Goal: Transaction & Acquisition: Purchase product/service

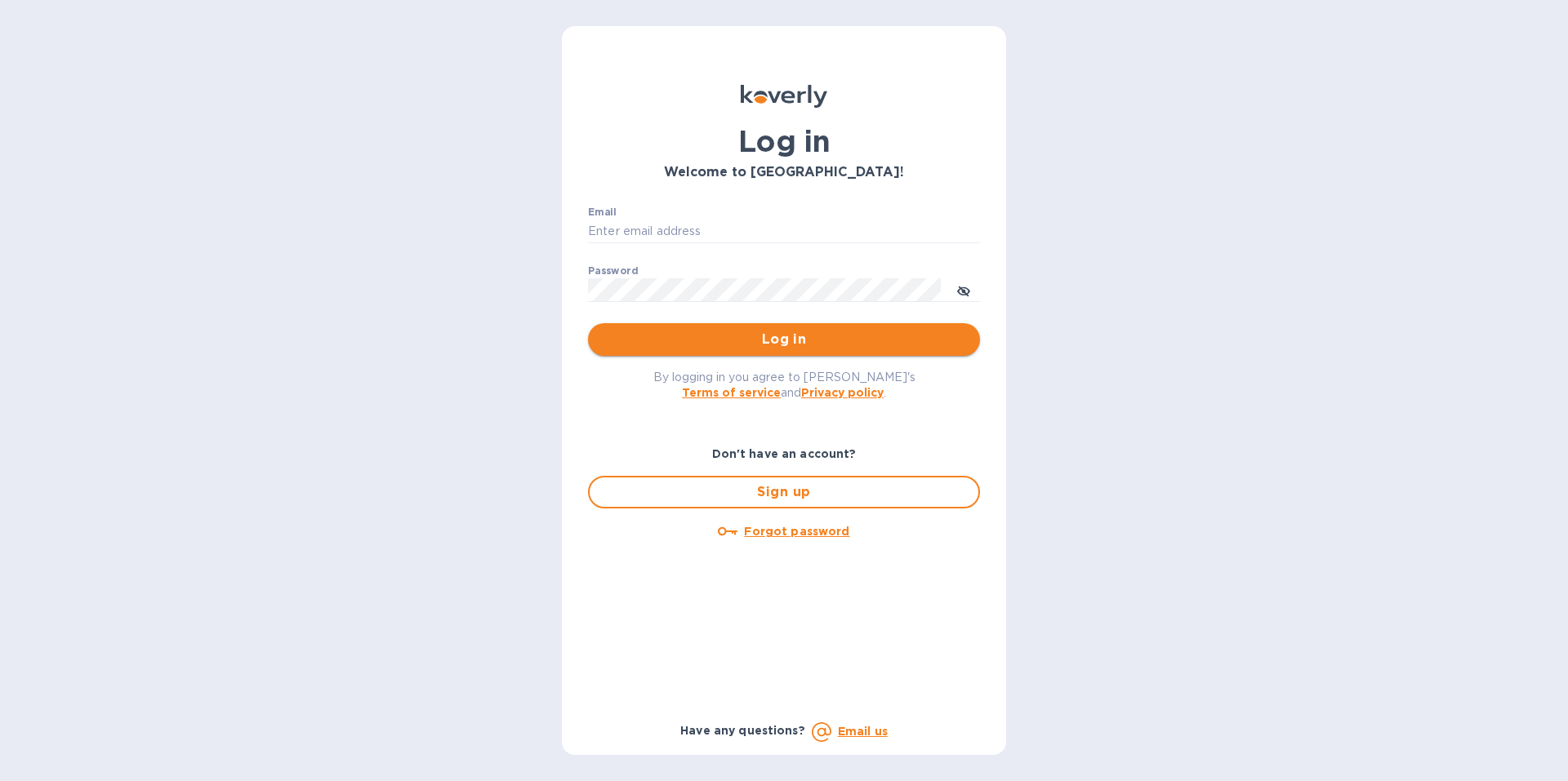
type input "reidealimports@gmail.com"
click at [751, 351] on button "Log in" at bounding box center [784, 339] width 392 height 33
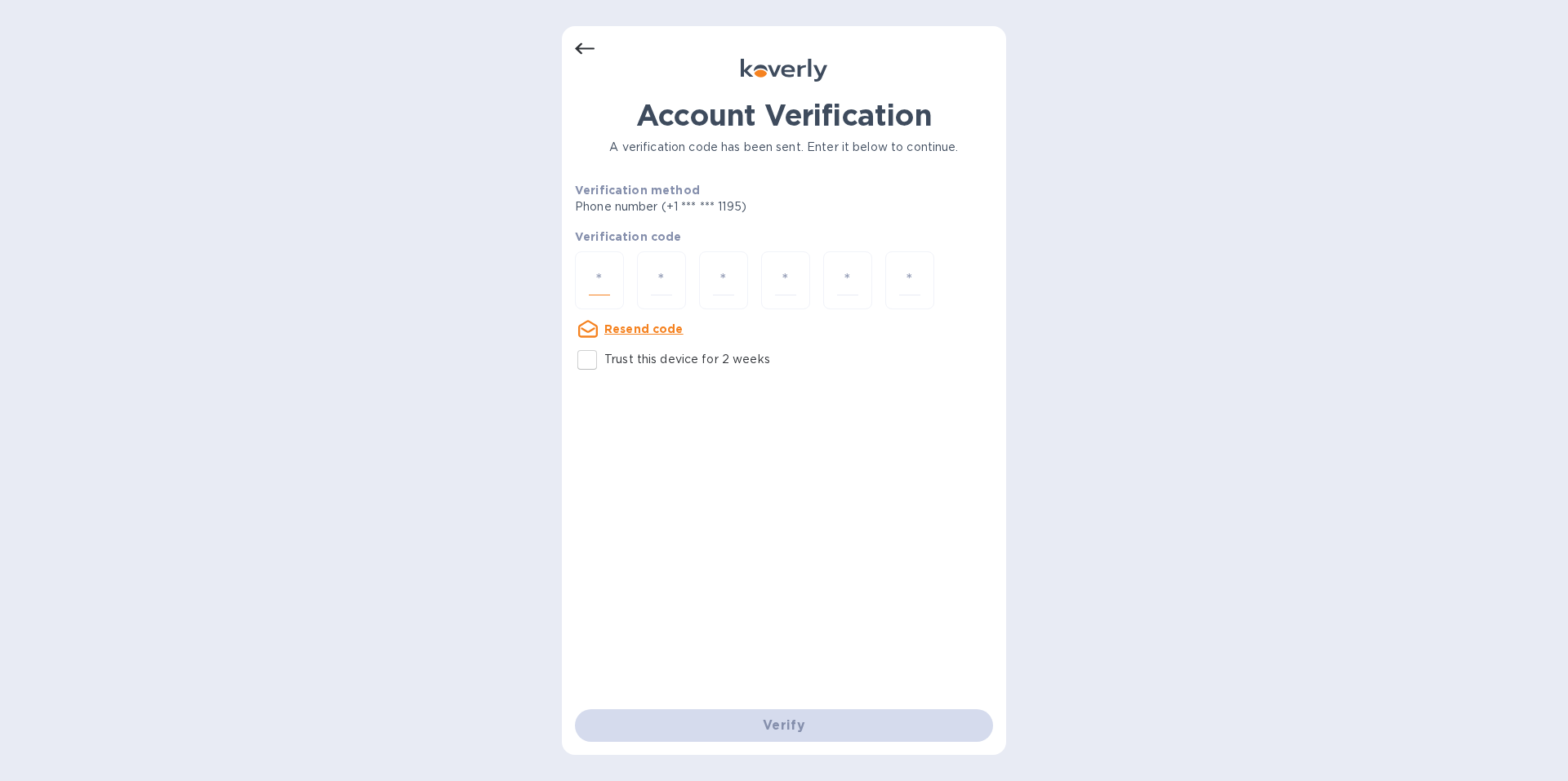
click at [594, 277] on input "number" at bounding box center [599, 280] width 21 height 30
click at [585, 356] on input "Trust this device for 2 weeks" at bounding box center [587, 359] width 35 height 35
checkbox input "true"
click at [595, 274] on input "number" at bounding box center [599, 280] width 21 height 30
type input "2"
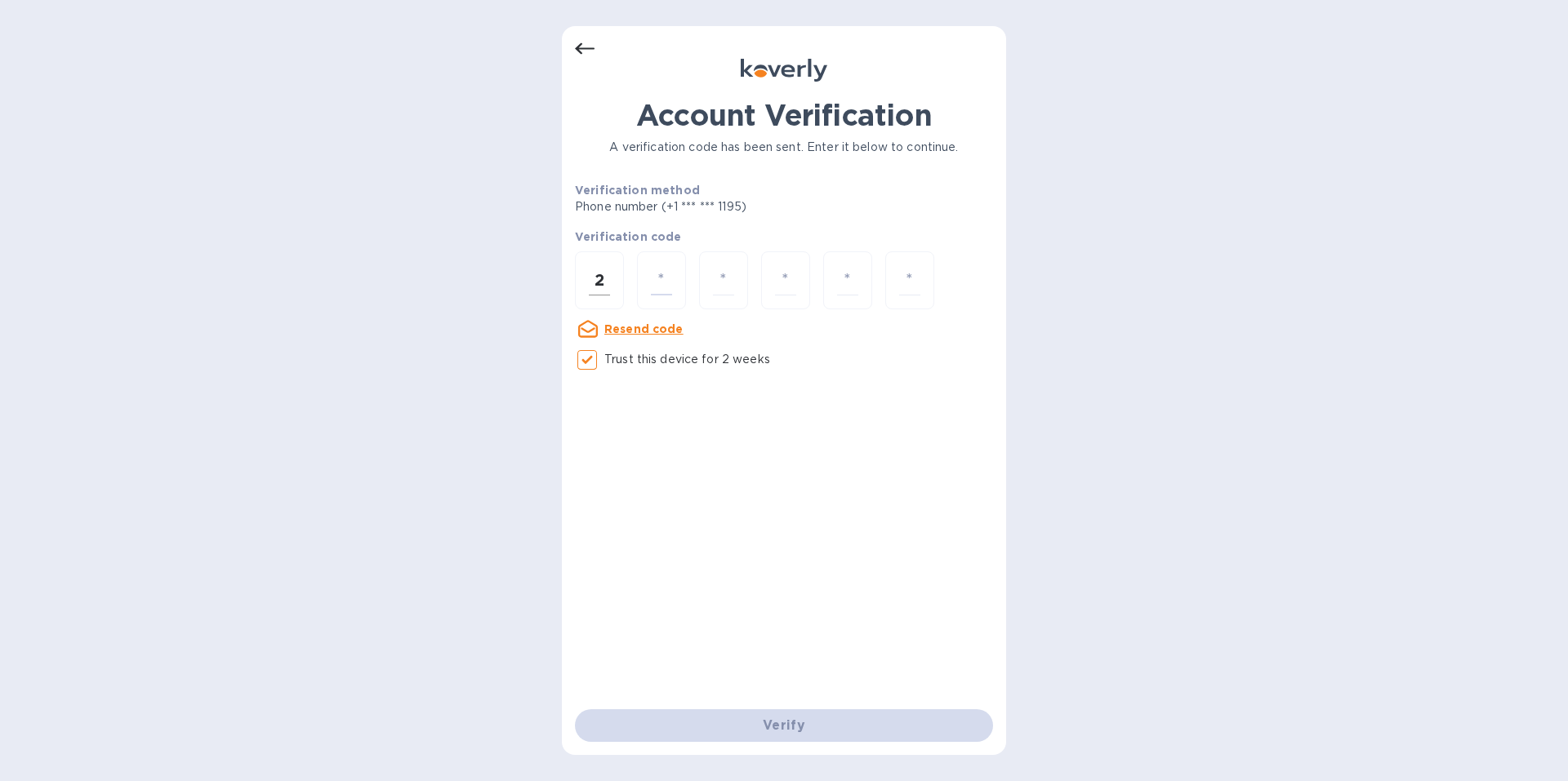
type input "8"
type input "9"
type input "7"
type input "3"
type input "5"
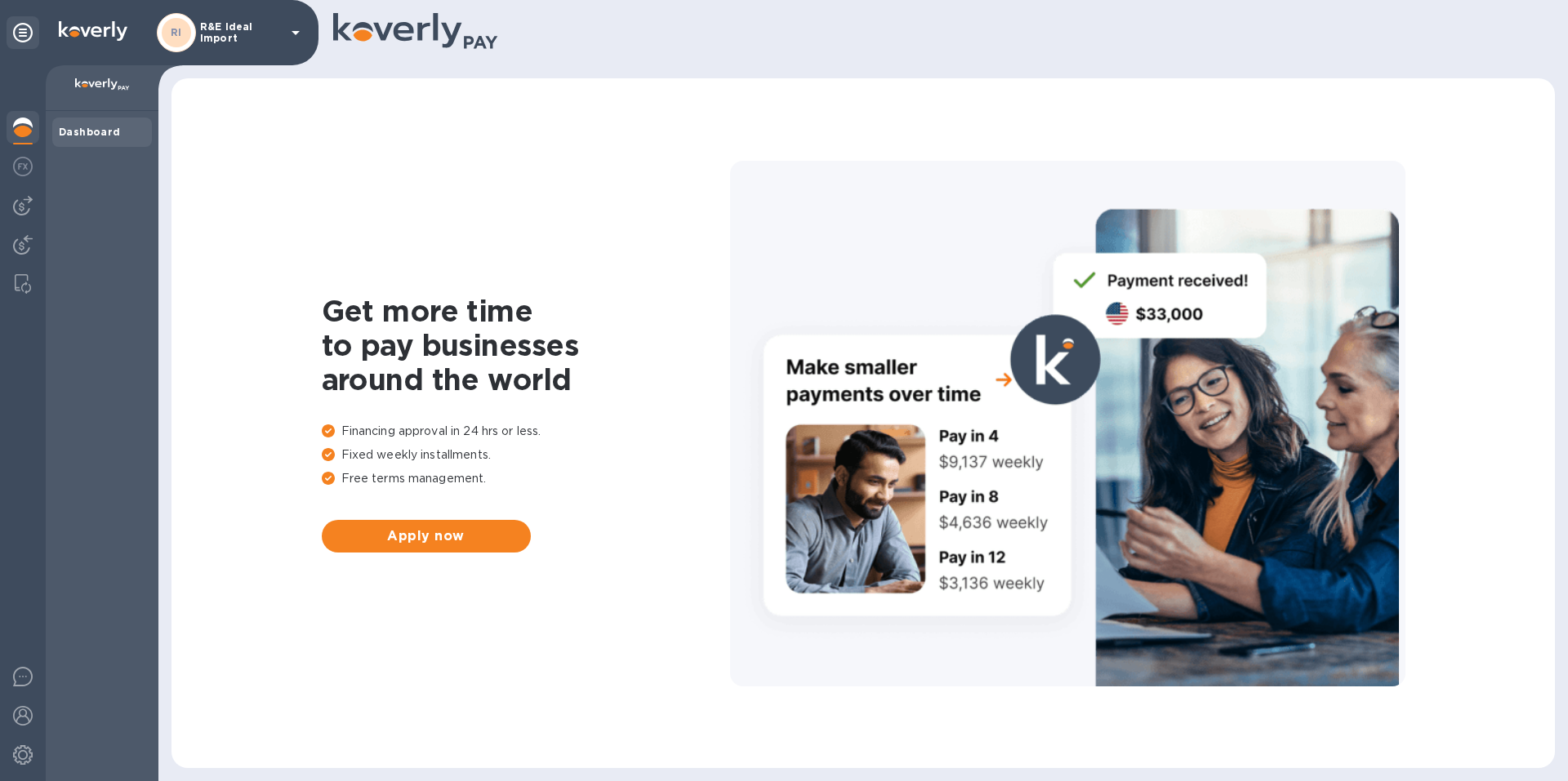
click at [89, 132] on b "Dashboard" at bounding box center [90, 132] width 62 height 12
click at [15, 203] on img at bounding box center [23, 206] width 20 height 20
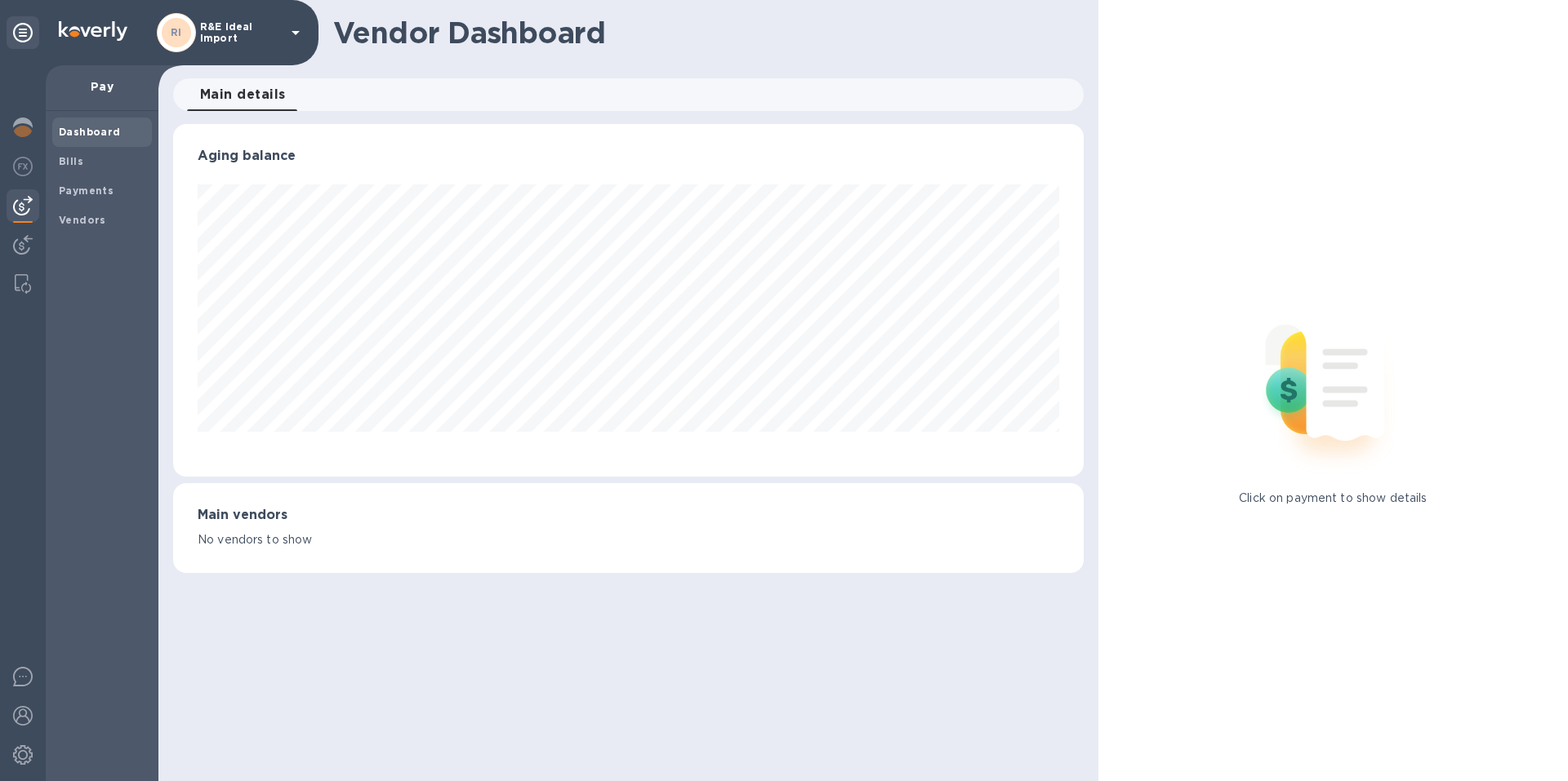
scroll to position [352, 910]
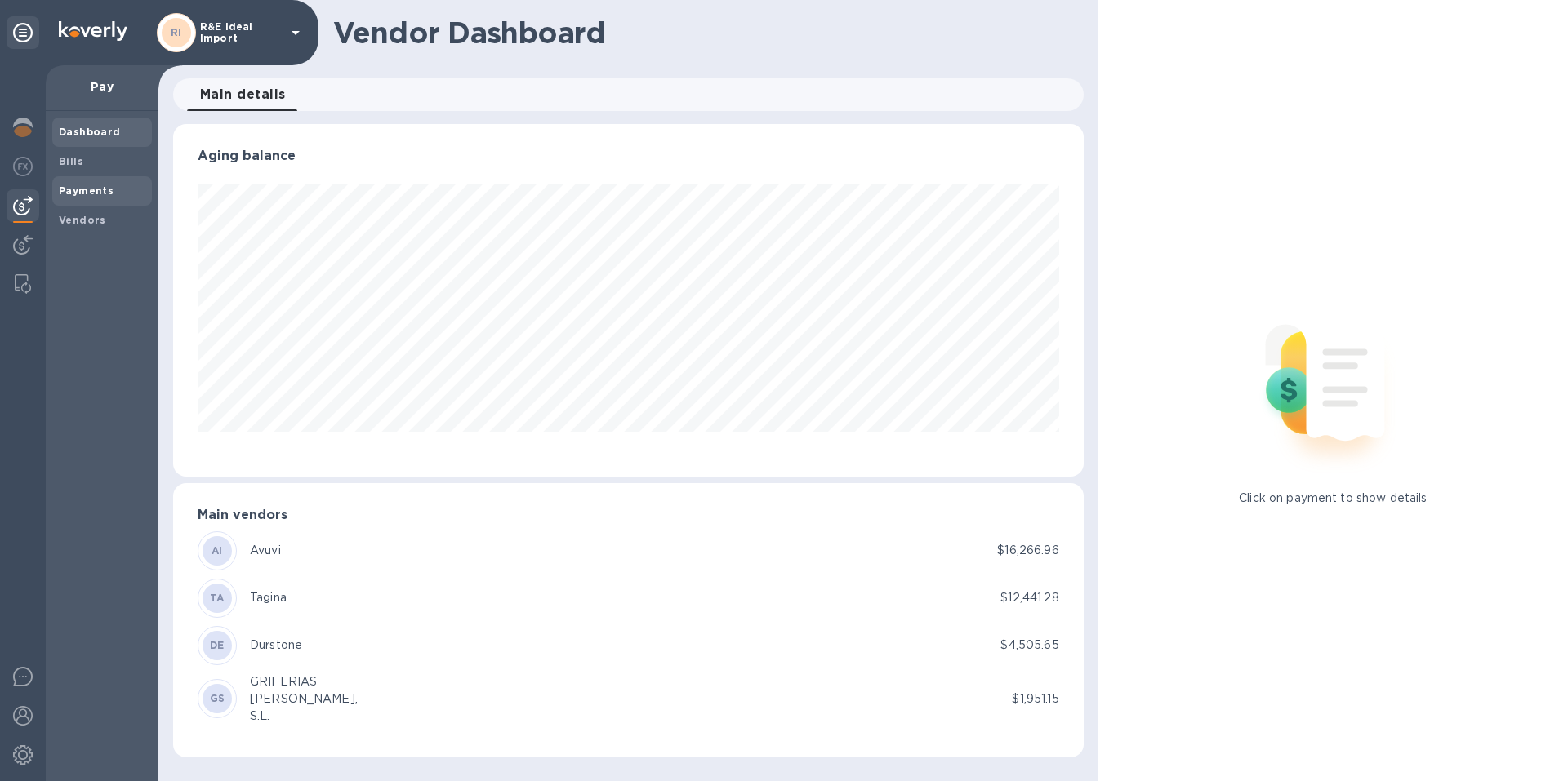
click at [74, 189] on b "Payments" at bounding box center [86, 191] width 55 height 12
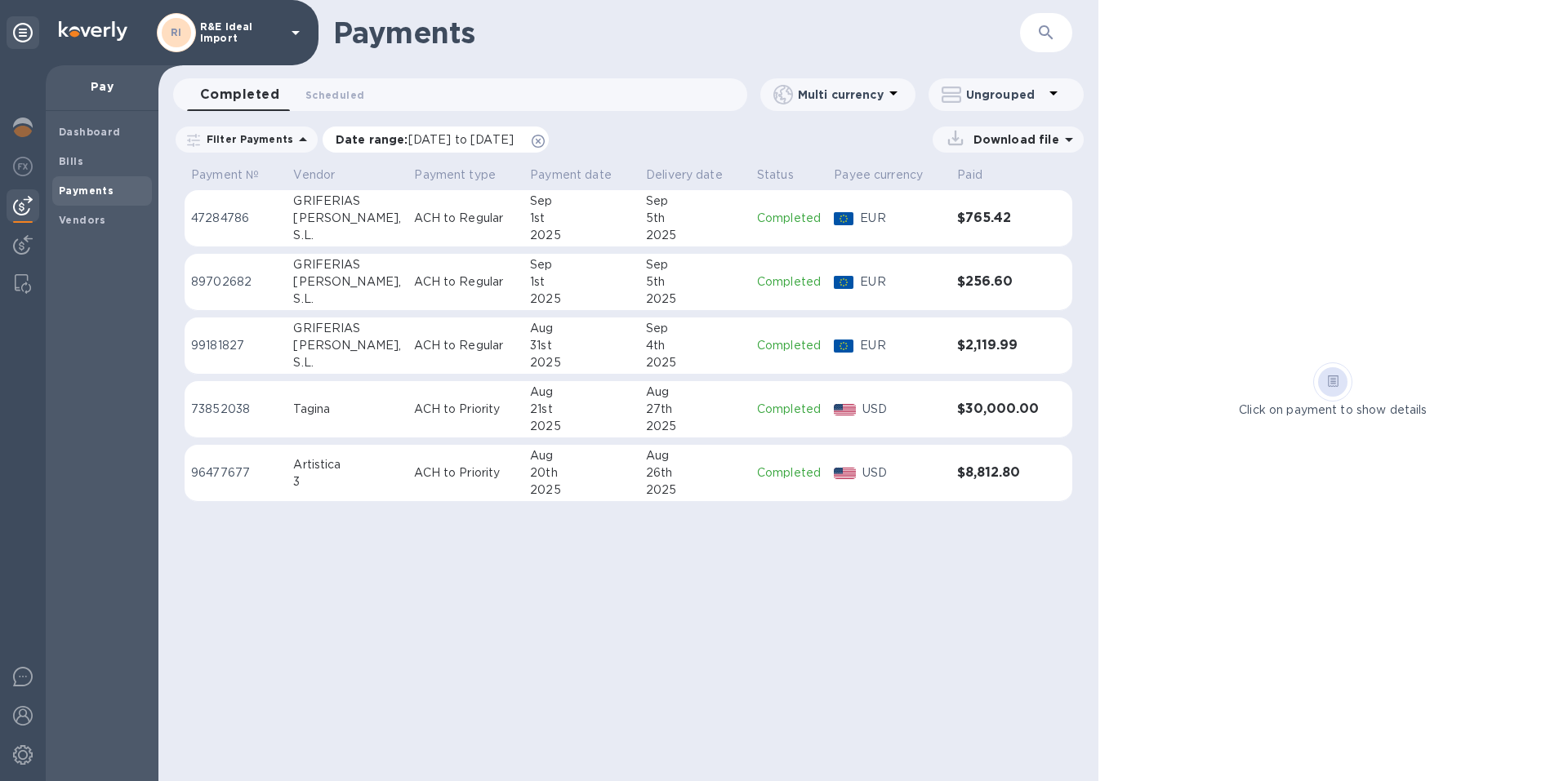
click at [514, 145] on span "[DATE] to [DATE]" at bounding box center [461, 139] width 106 height 13
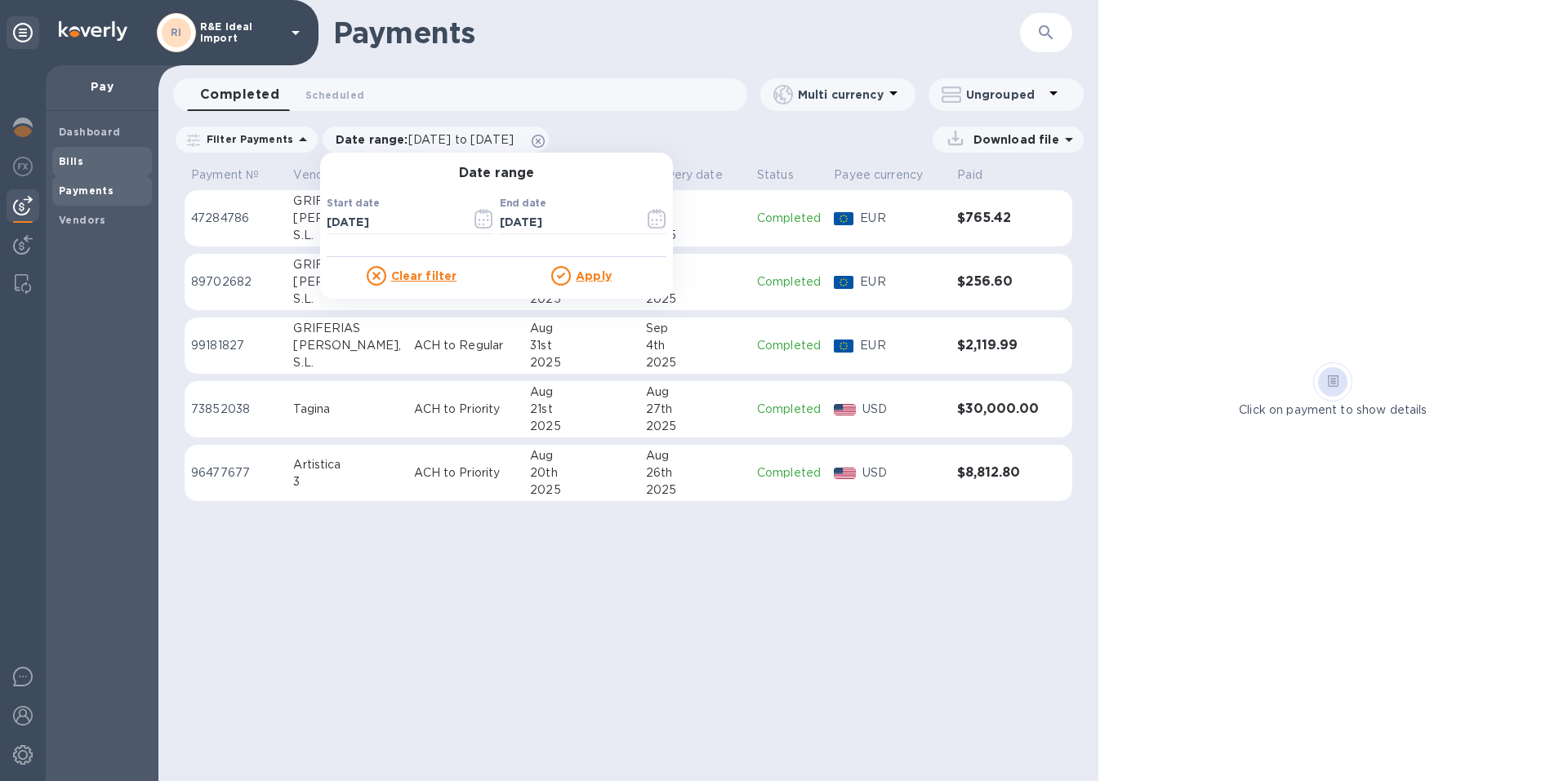
click at [59, 156] on b "Bills" at bounding box center [71, 162] width 25 height 12
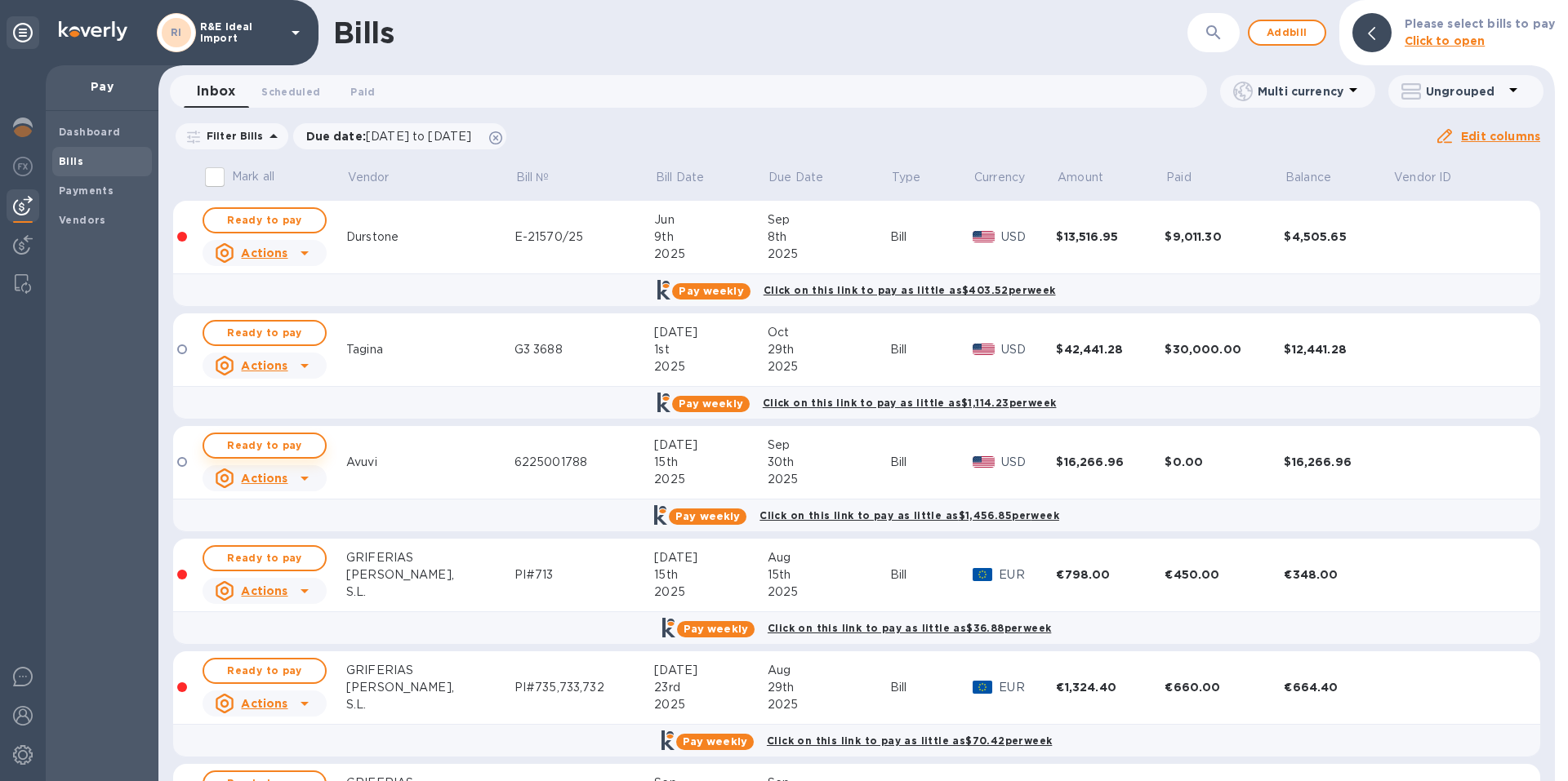
click at [236, 442] on span "Ready to pay" at bounding box center [264, 446] width 95 height 20
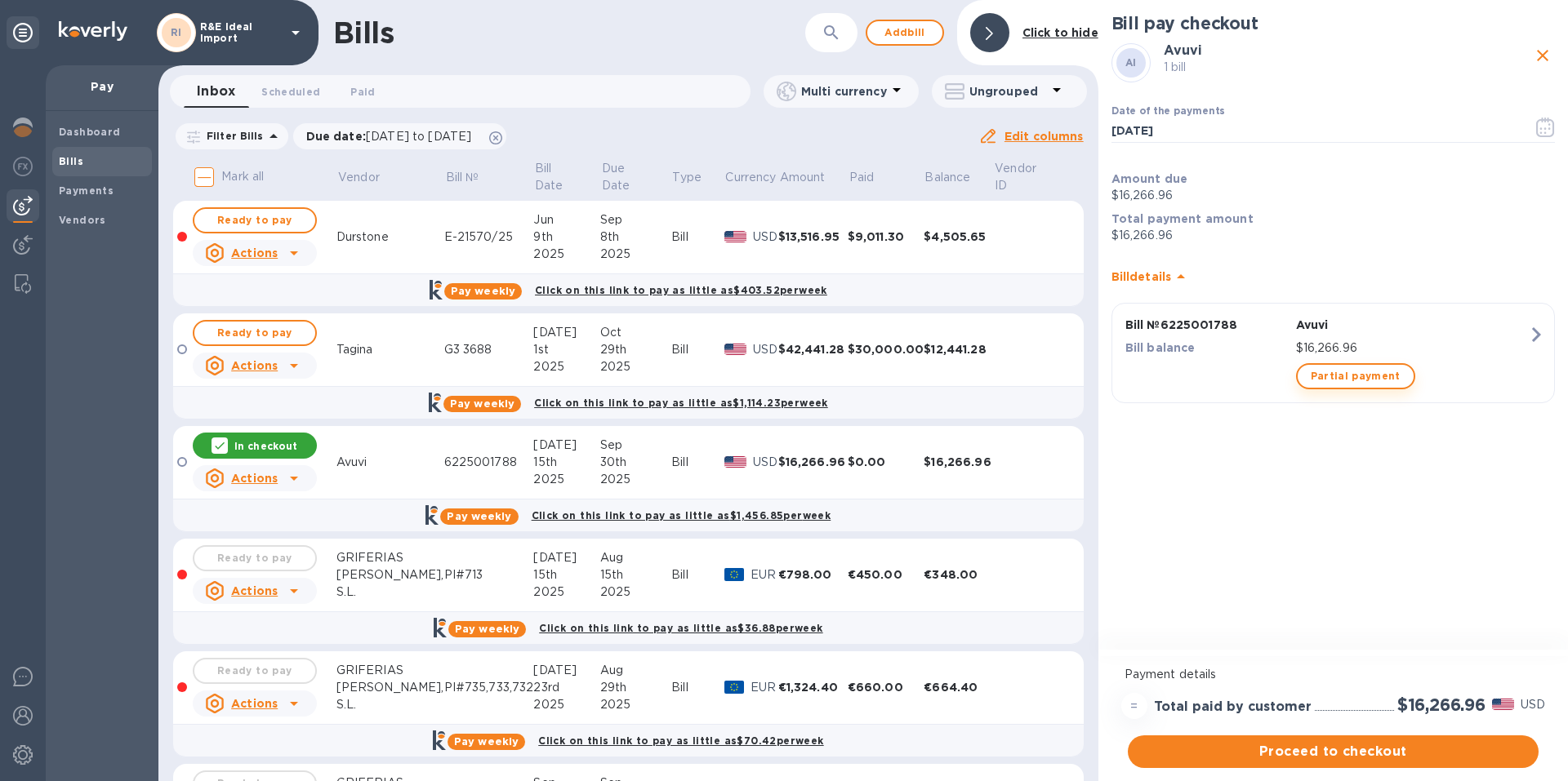
click at [1339, 381] on span "Partial payment" at bounding box center [1355, 376] width 90 height 20
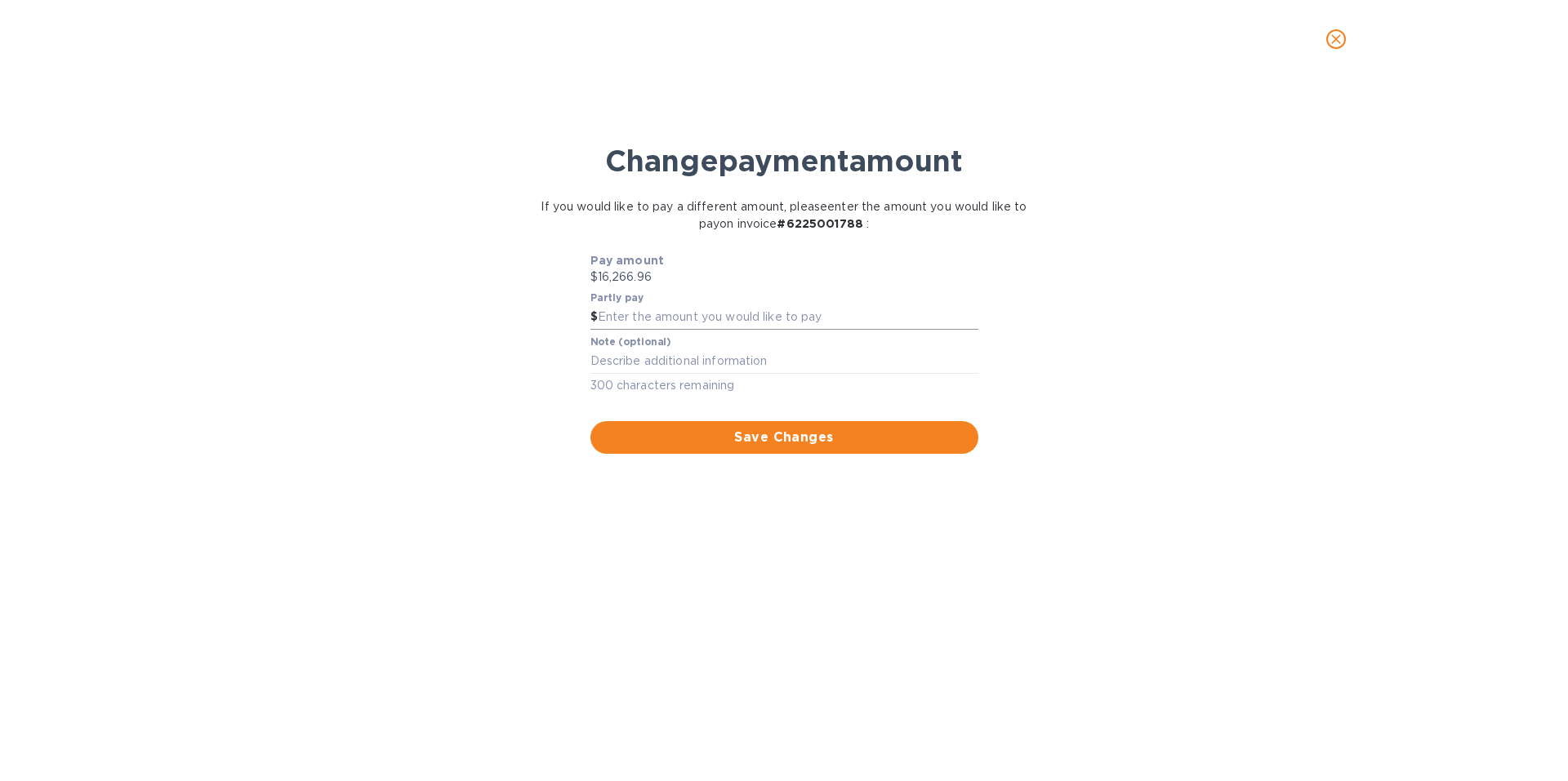
click at [676, 318] on input "text" at bounding box center [787, 318] width 381 height 25
type input "8,133.48"
click at [638, 357] on textarea at bounding box center [784, 361] width 388 height 14
click at [776, 444] on span "Save Changes" at bounding box center [784, 438] width 362 height 20
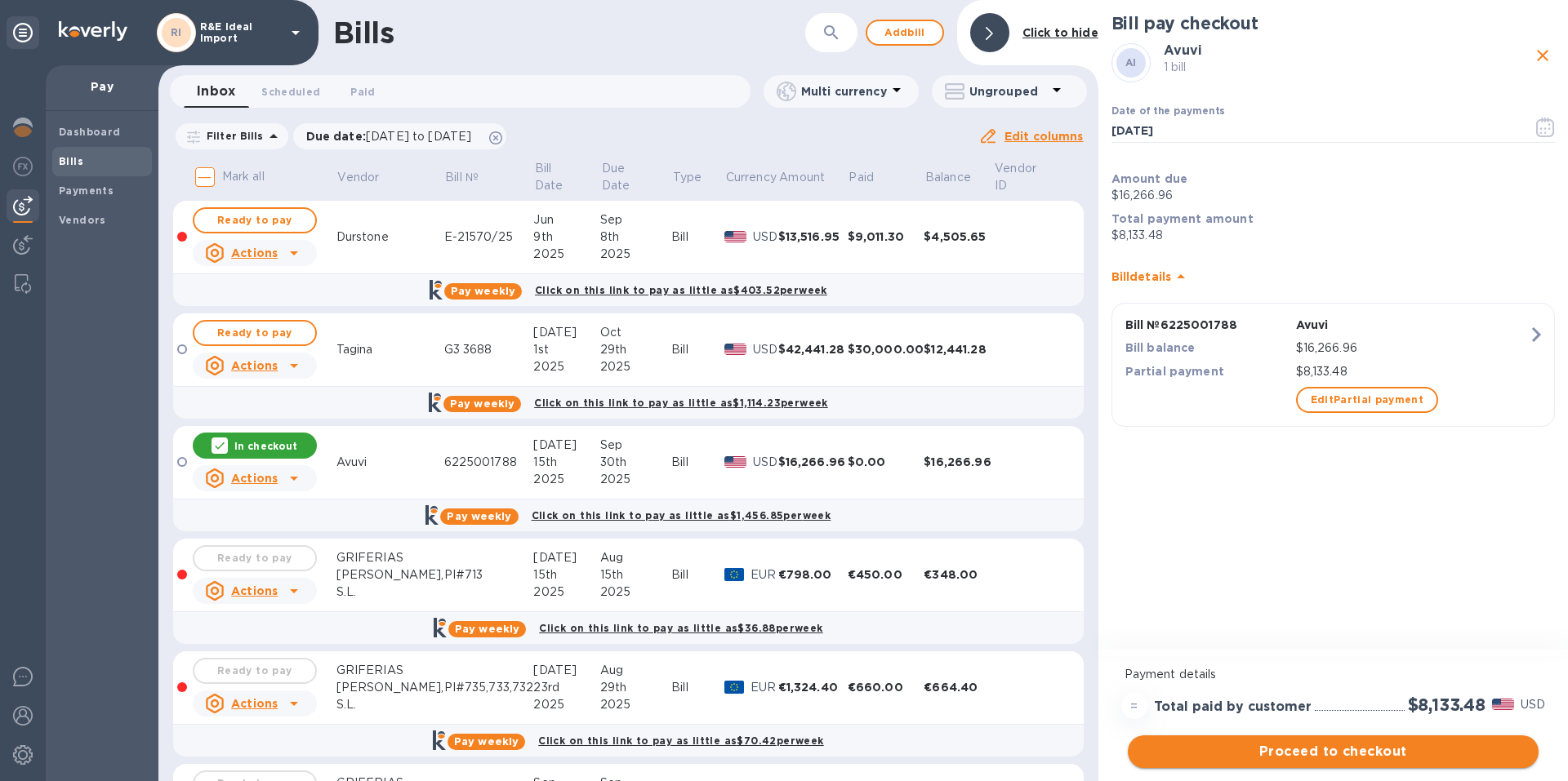
click at [1320, 753] on span "Proceed to checkout" at bounding box center [1332, 752] width 384 height 20
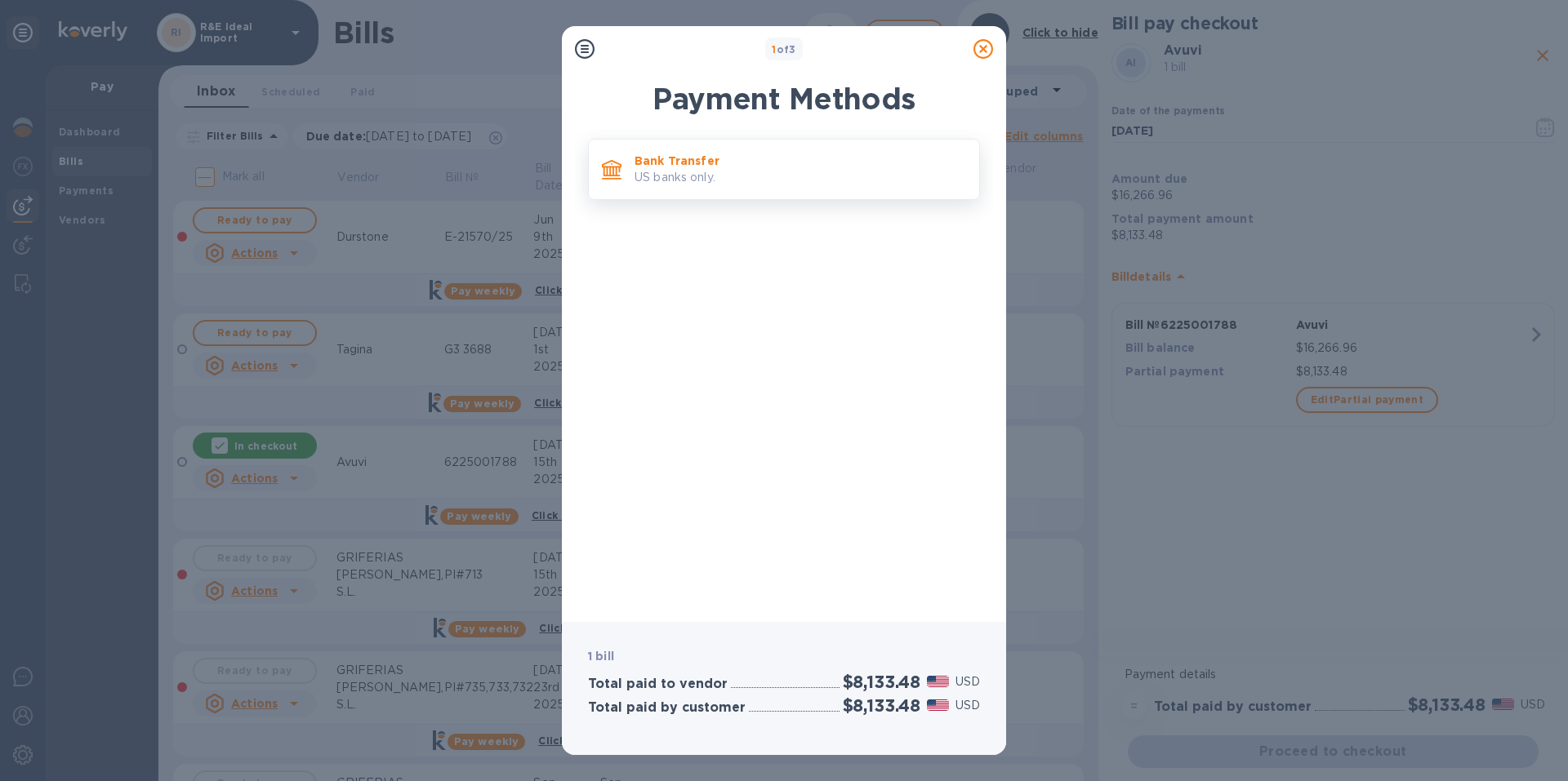
click at [699, 164] on p "Bank Transfer" at bounding box center [800, 161] width 332 height 16
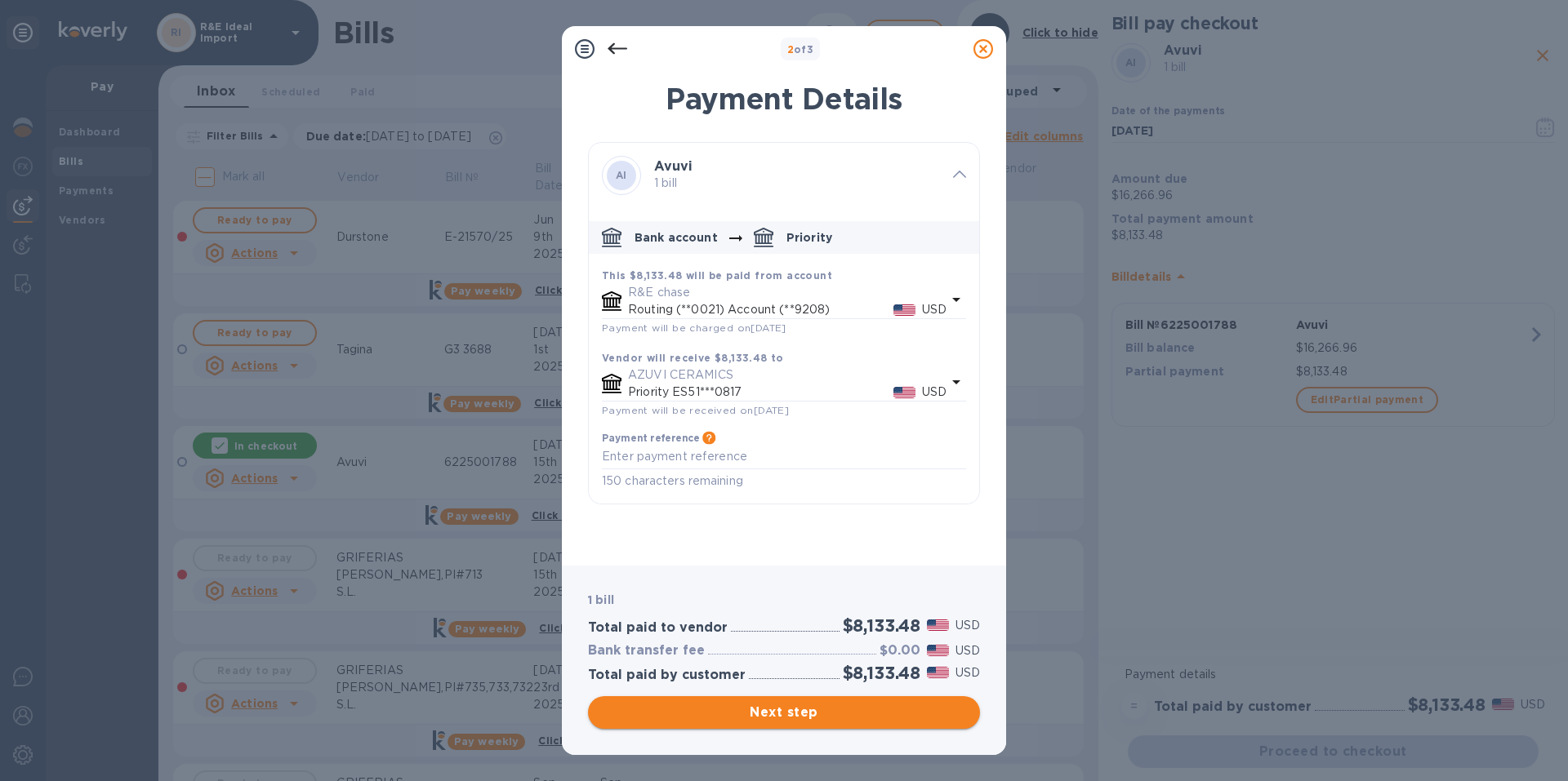
click at [793, 710] on span "Next step" at bounding box center [784, 713] width 366 height 20
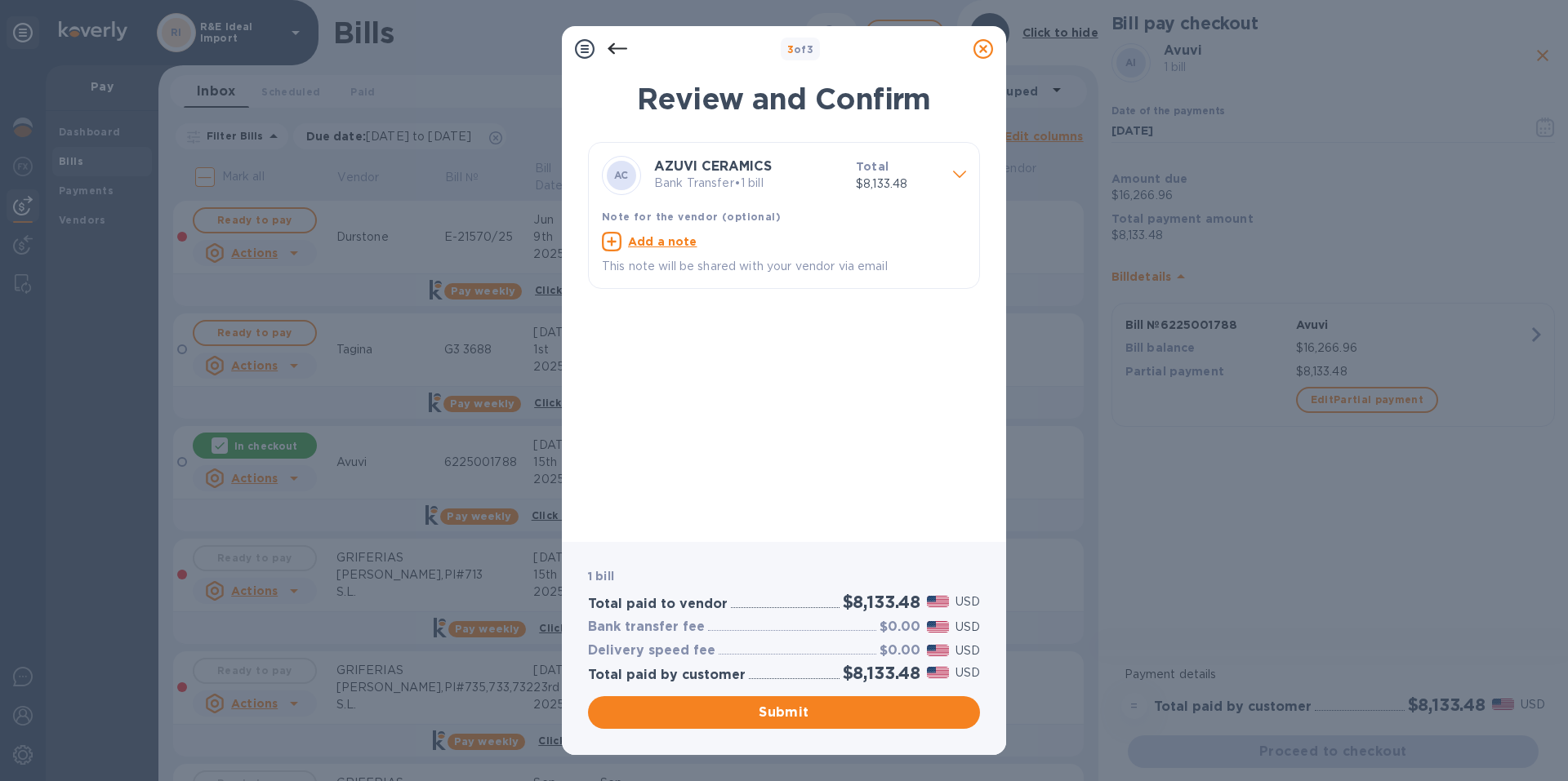
click at [745, 175] on p "Bank Transfer • 1 bill" at bounding box center [748, 183] width 189 height 17
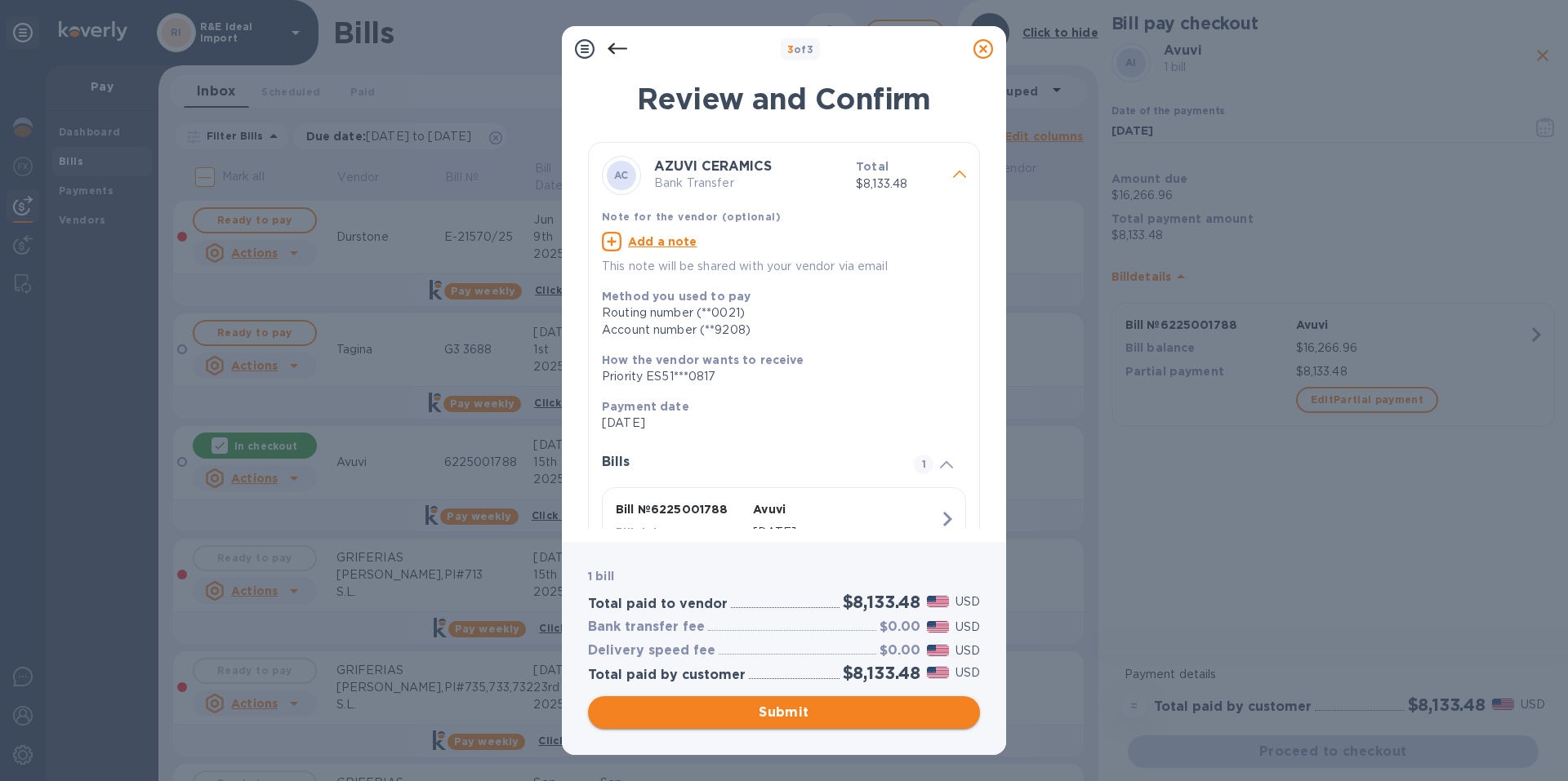
click at [831, 709] on span "Submit" at bounding box center [784, 713] width 366 height 20
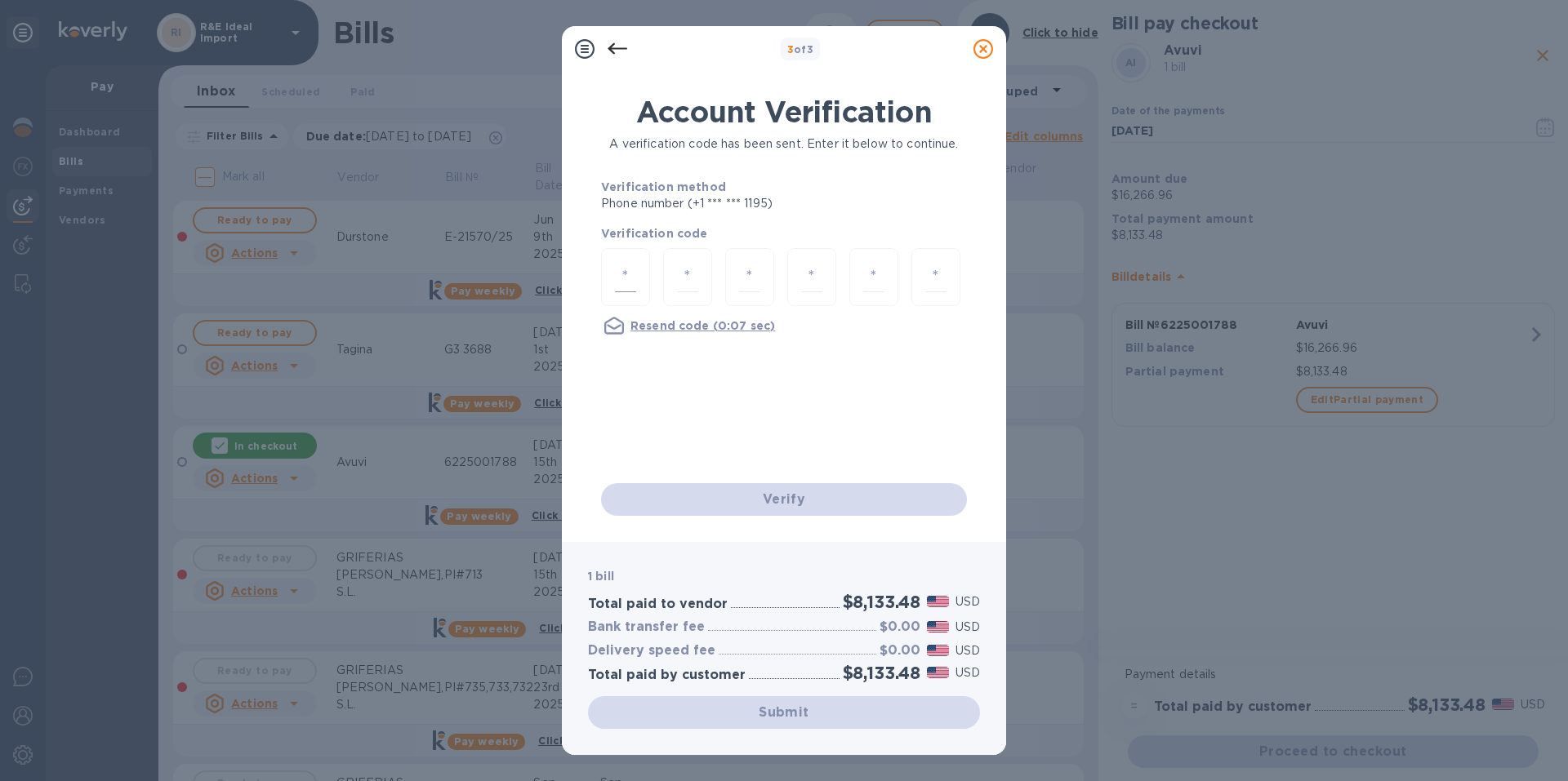
click at [628, 279] on input "number" at bounding box center [626, 277] width 21 height 30
type input "8"
type input "0"
type input "1"
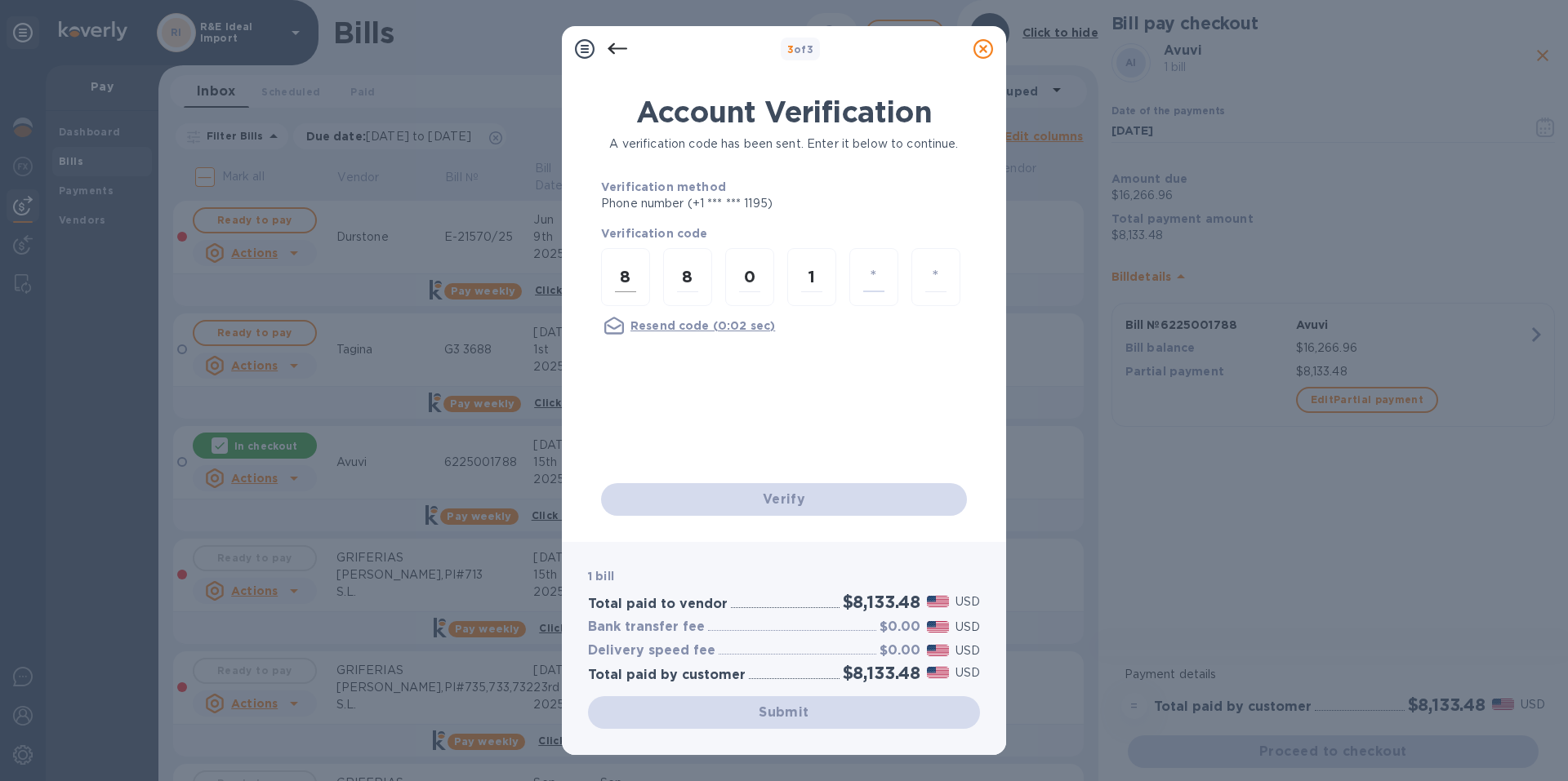
type input "4"
type input "7"
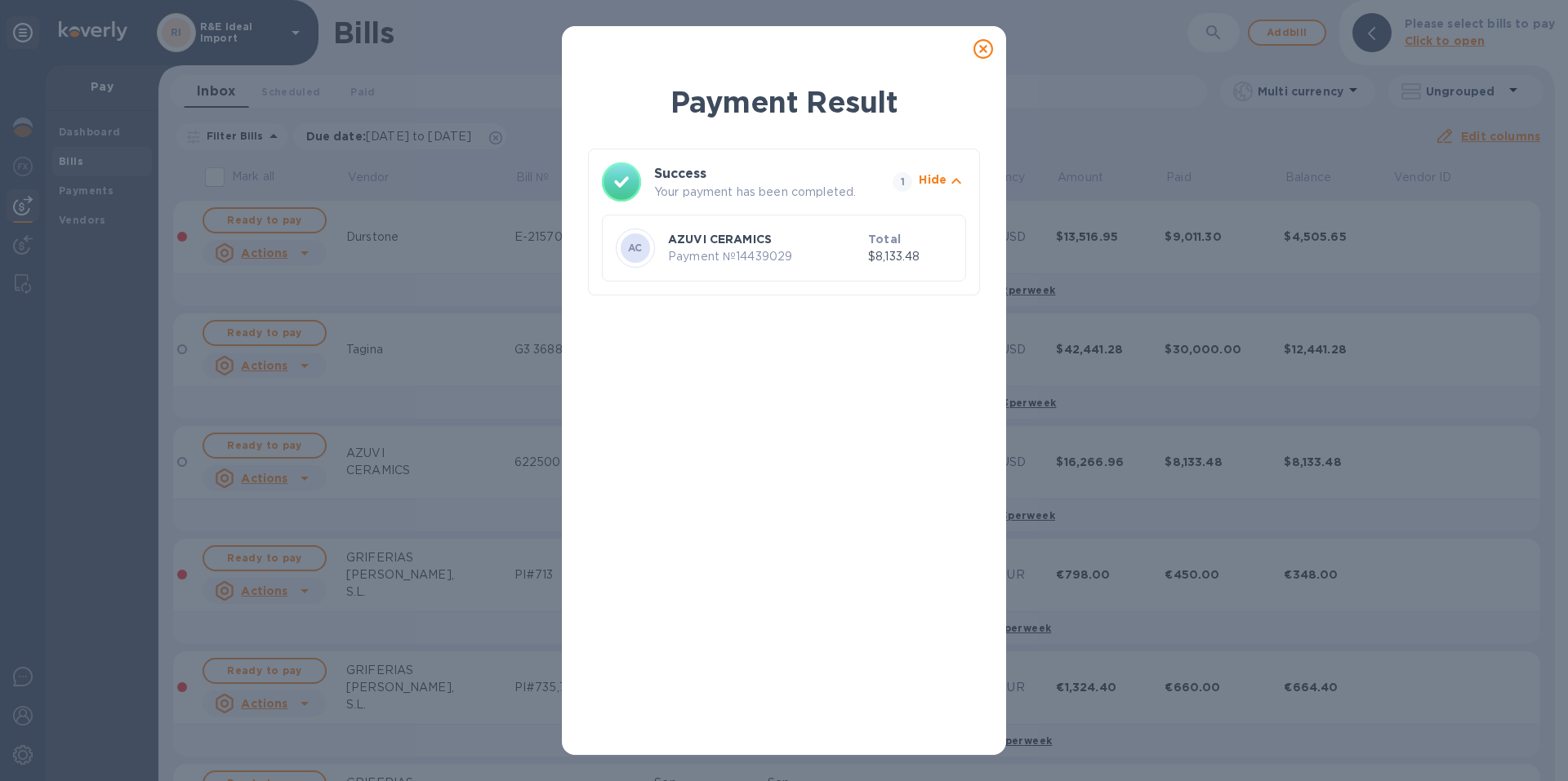
click at [984, 49] on icon at bounding box center [983, 49] width 20 height 20
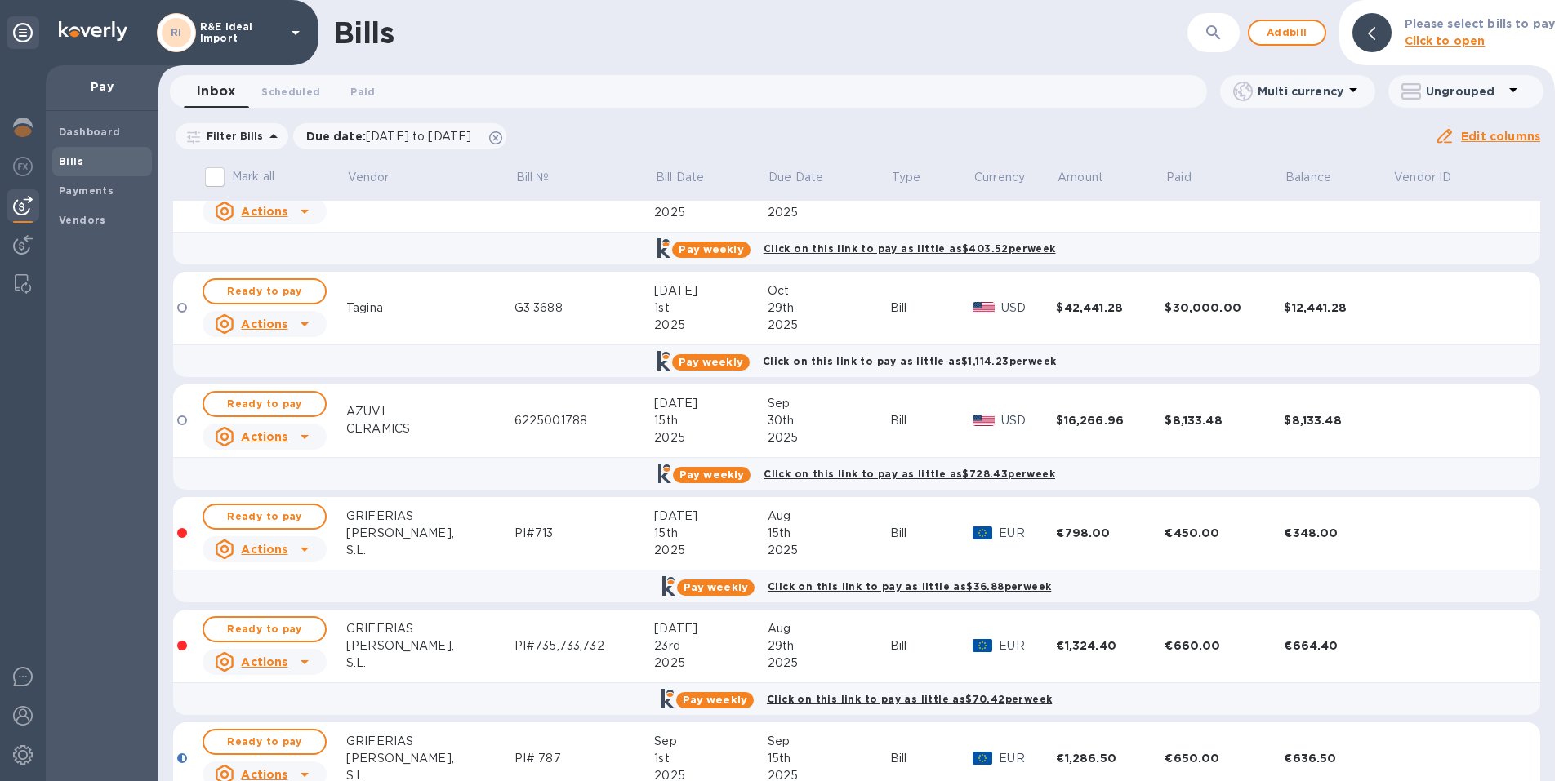
scroll to position [82, 0]
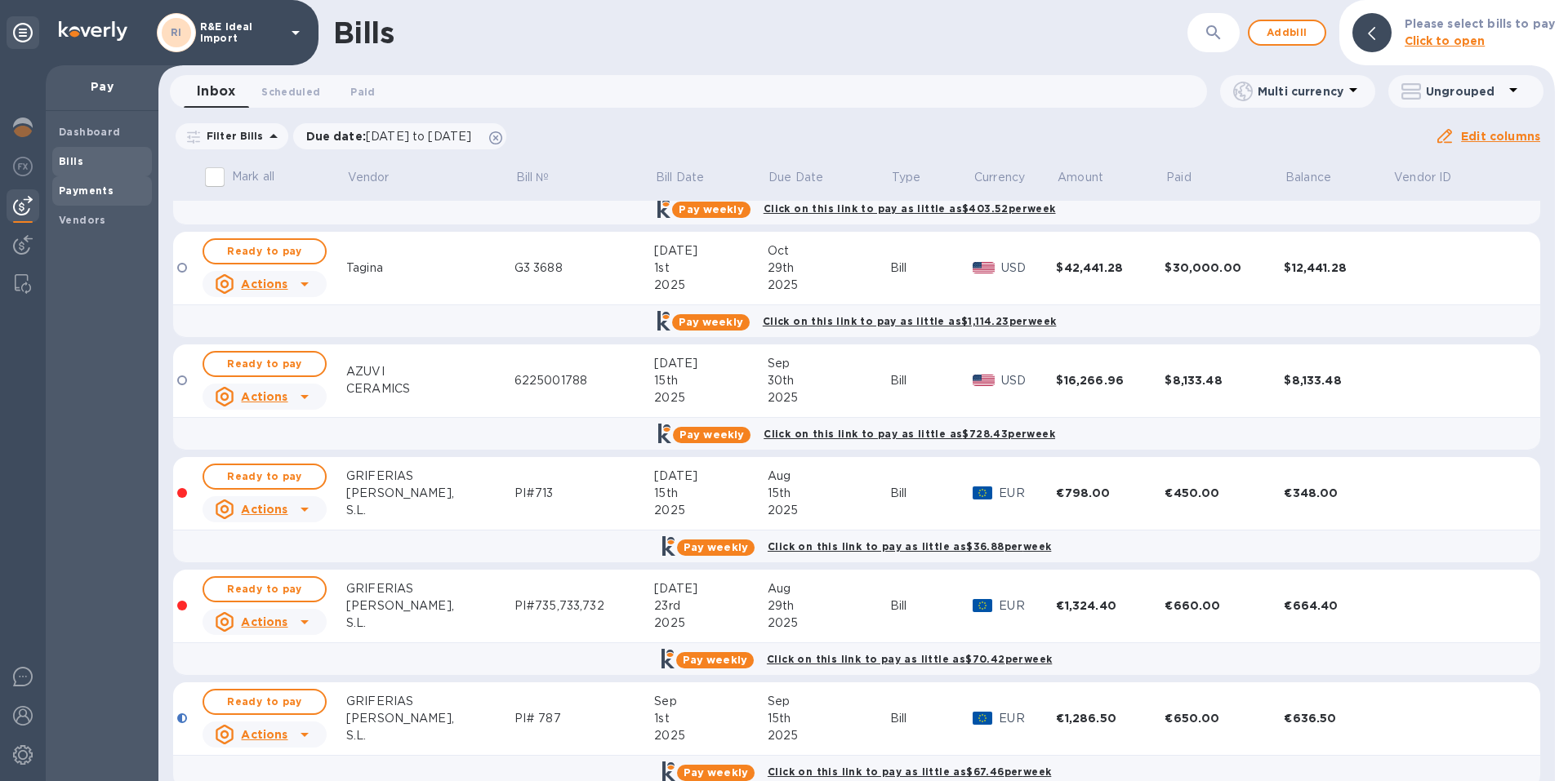
click at [96, 199] on span "Payments" at bounding box center [86, 191] width 55 height 16
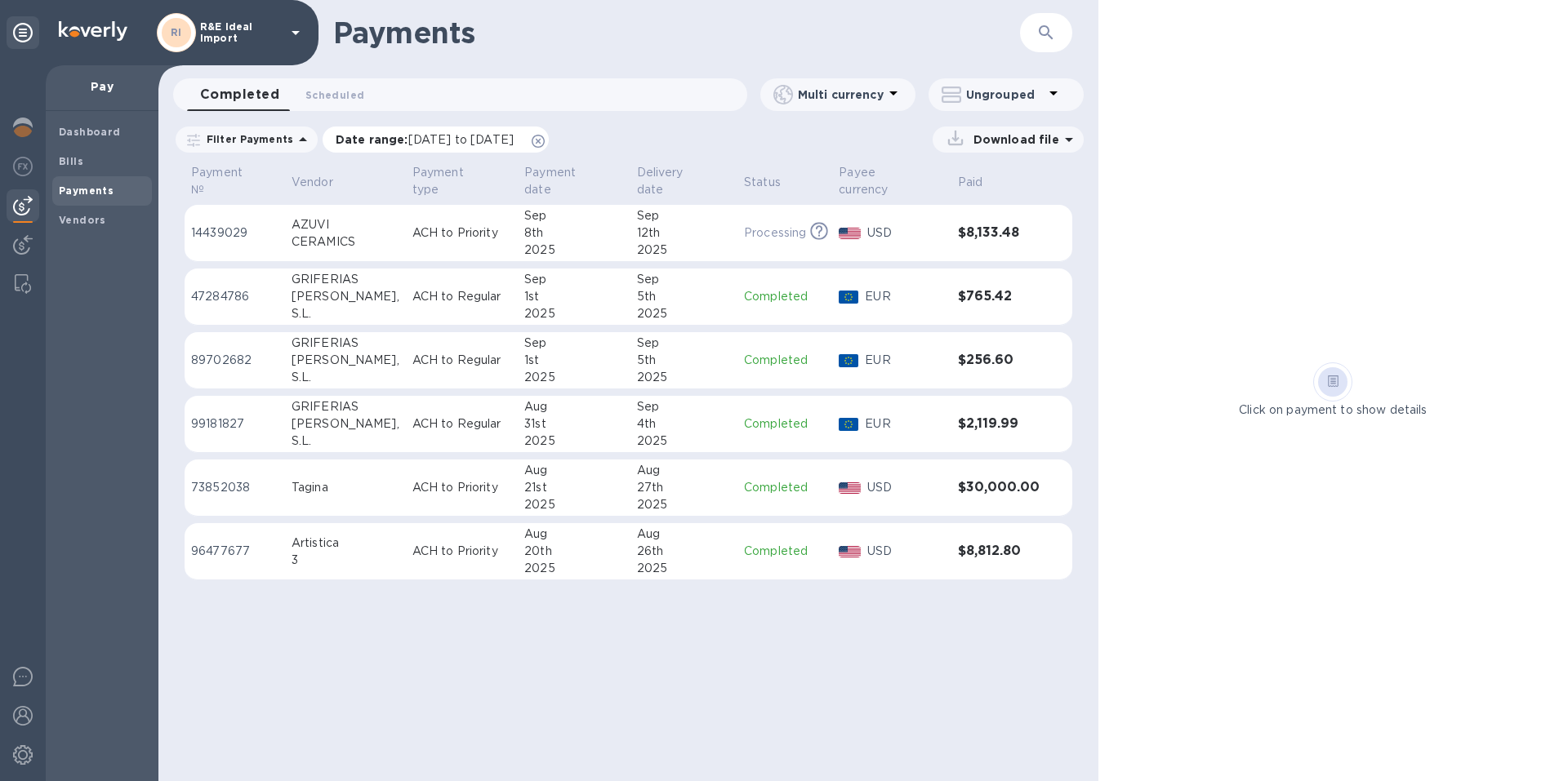
click at [365, 137] on p "Date range : [DATE] to [DATE]" at bounding box center [429, 139] width 186 height 16
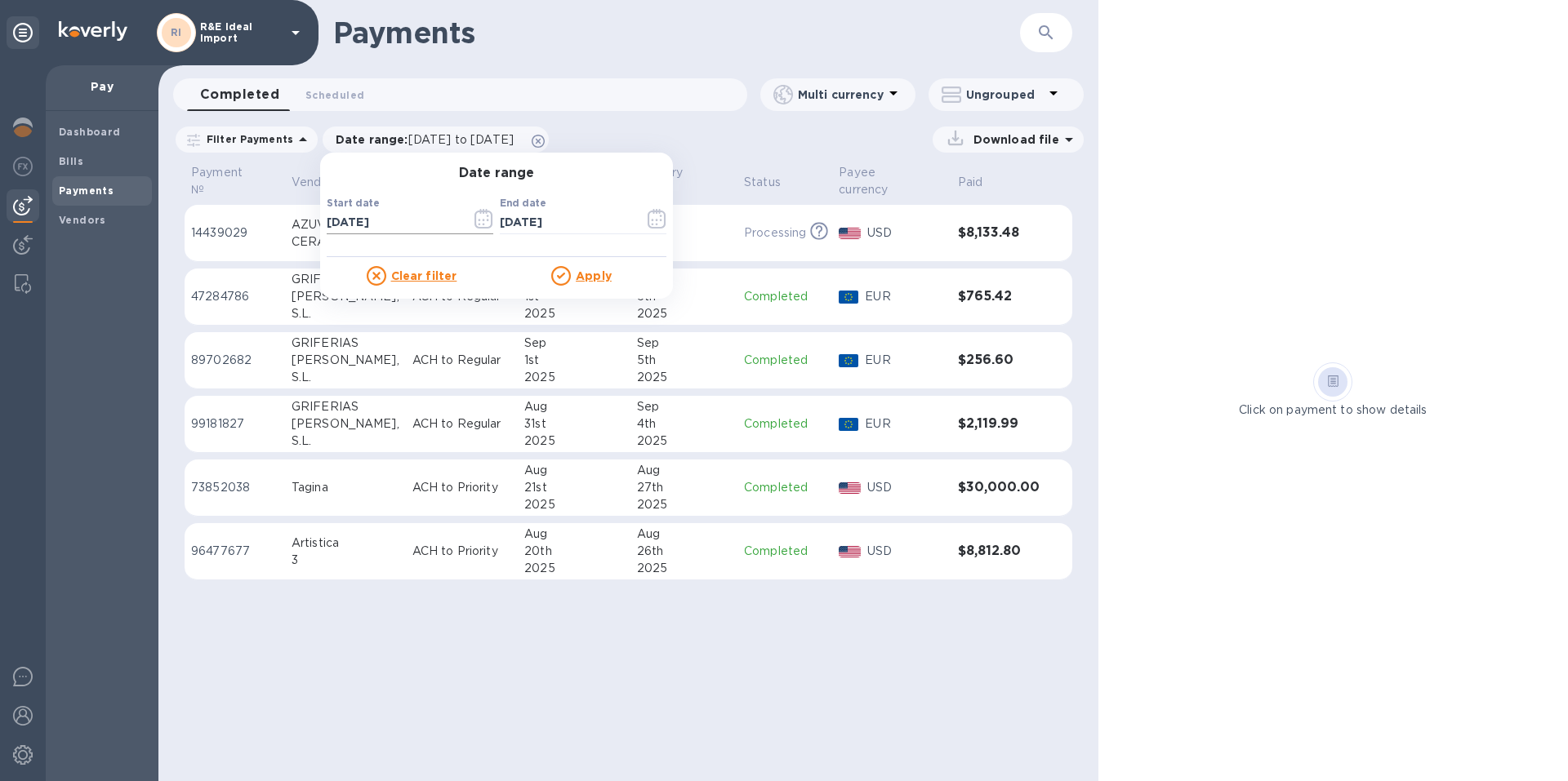
click at [368, 228] on input "[DATE]" at bounding box center [392, 223] width 131 height 25
click at [475, 223] on icon "button" at bounding box center [484, 219] width 19 height 20
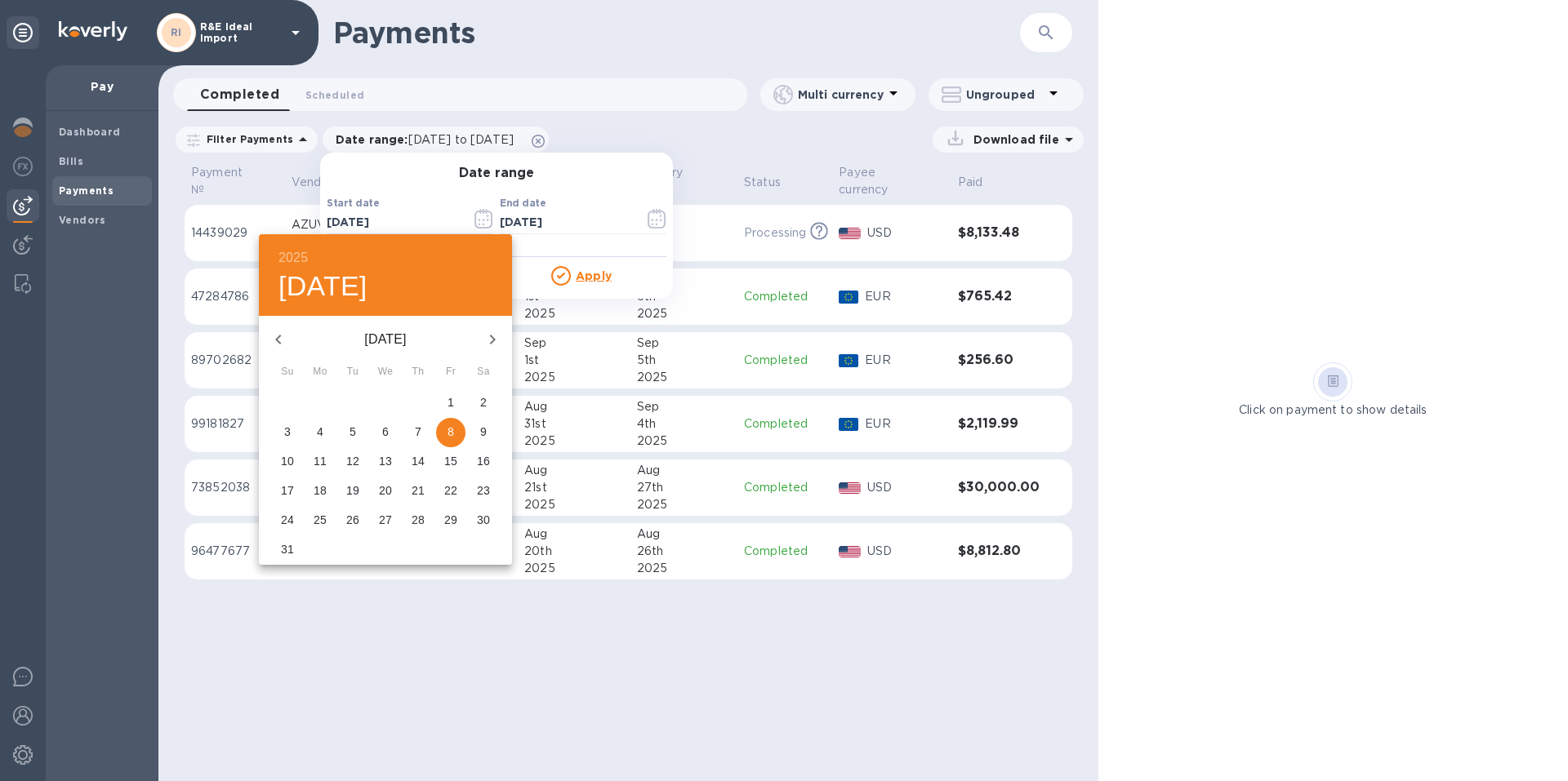
click at [279, 342] on icon "button" at bounding box center [278, 339] width 5 height 10
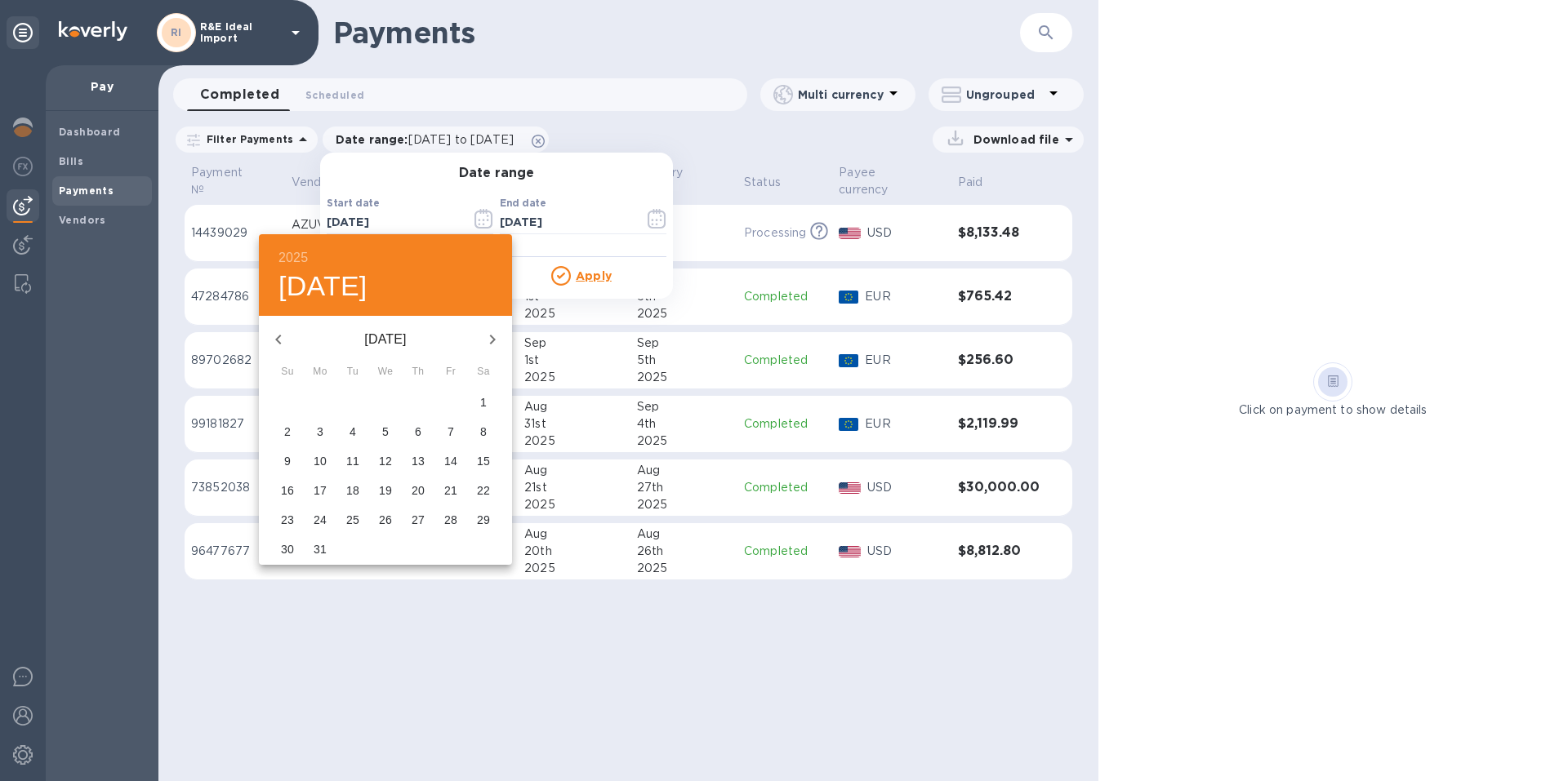
click at [284, 396] on div "23" at bounding box center [287, 403] width 33 height 29
click at [484, 400] on p "1" at bounding box center [483, 402] width 6 height 16
type input "[DATE]"
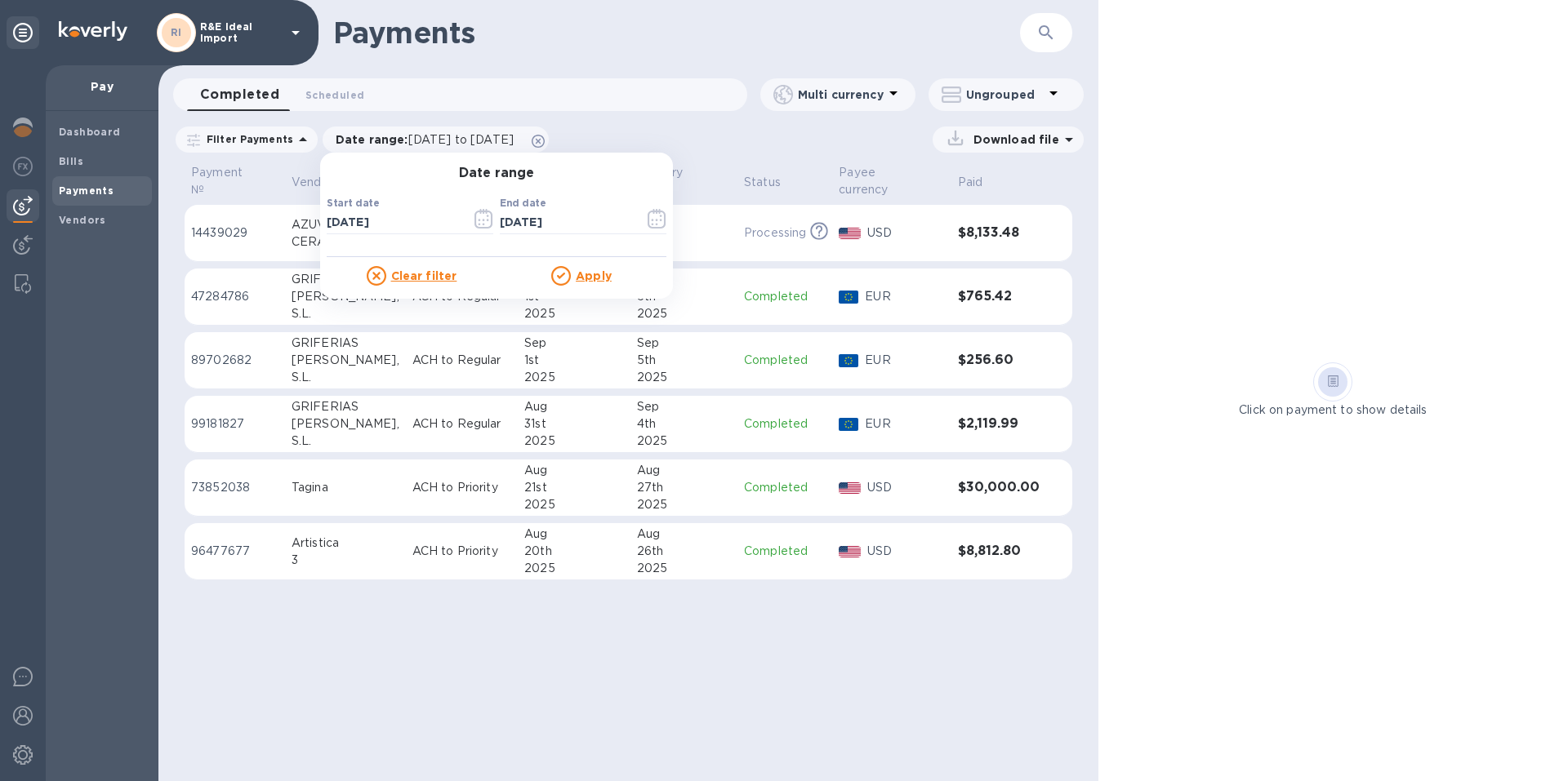
click at [603, 277] on u "Apply" at bounding box center [594, 276] width 35 height 13
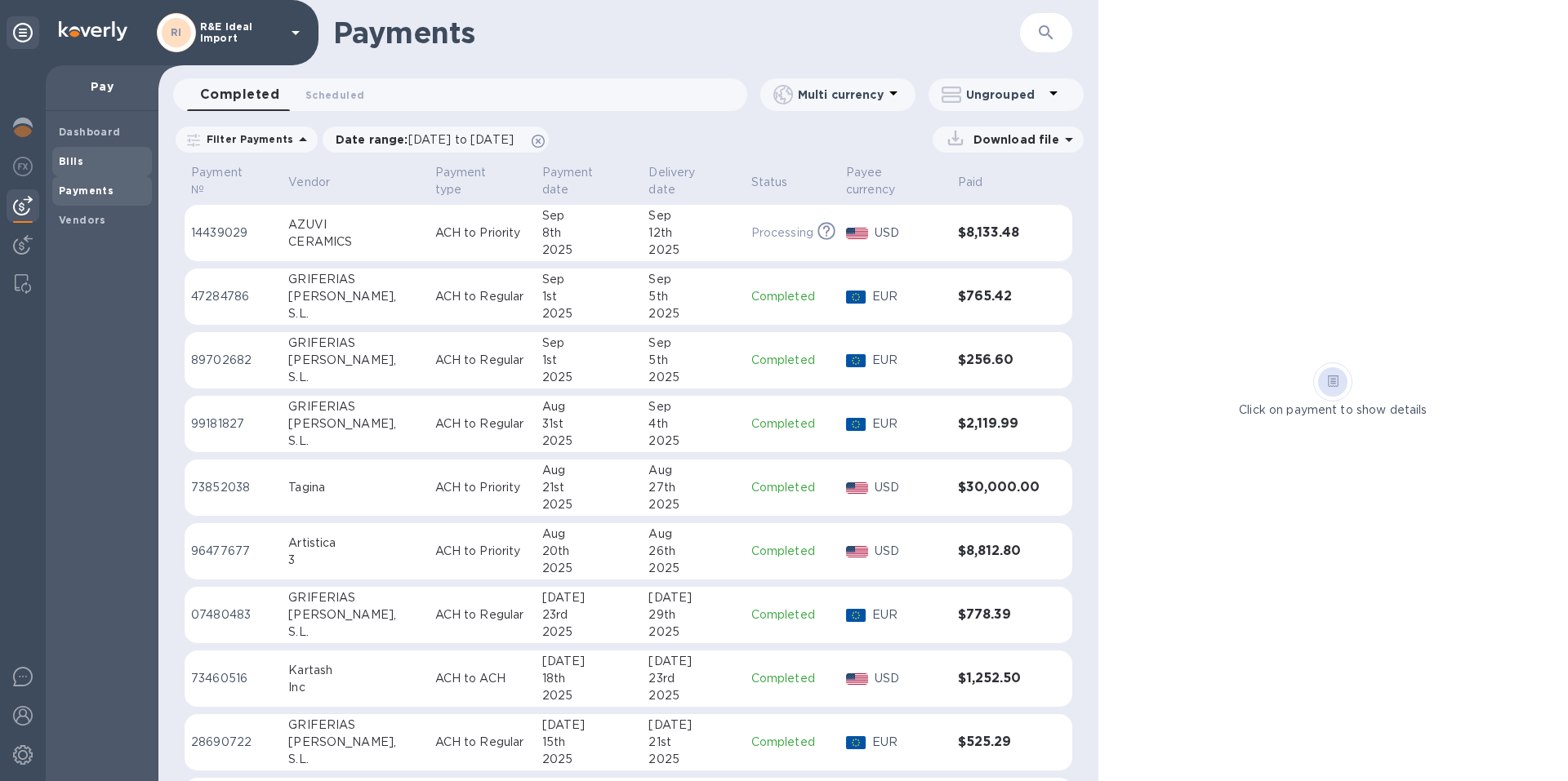
click at [76, 169] on span "Bills" at bounding box center [71, 162] width 25 height 16
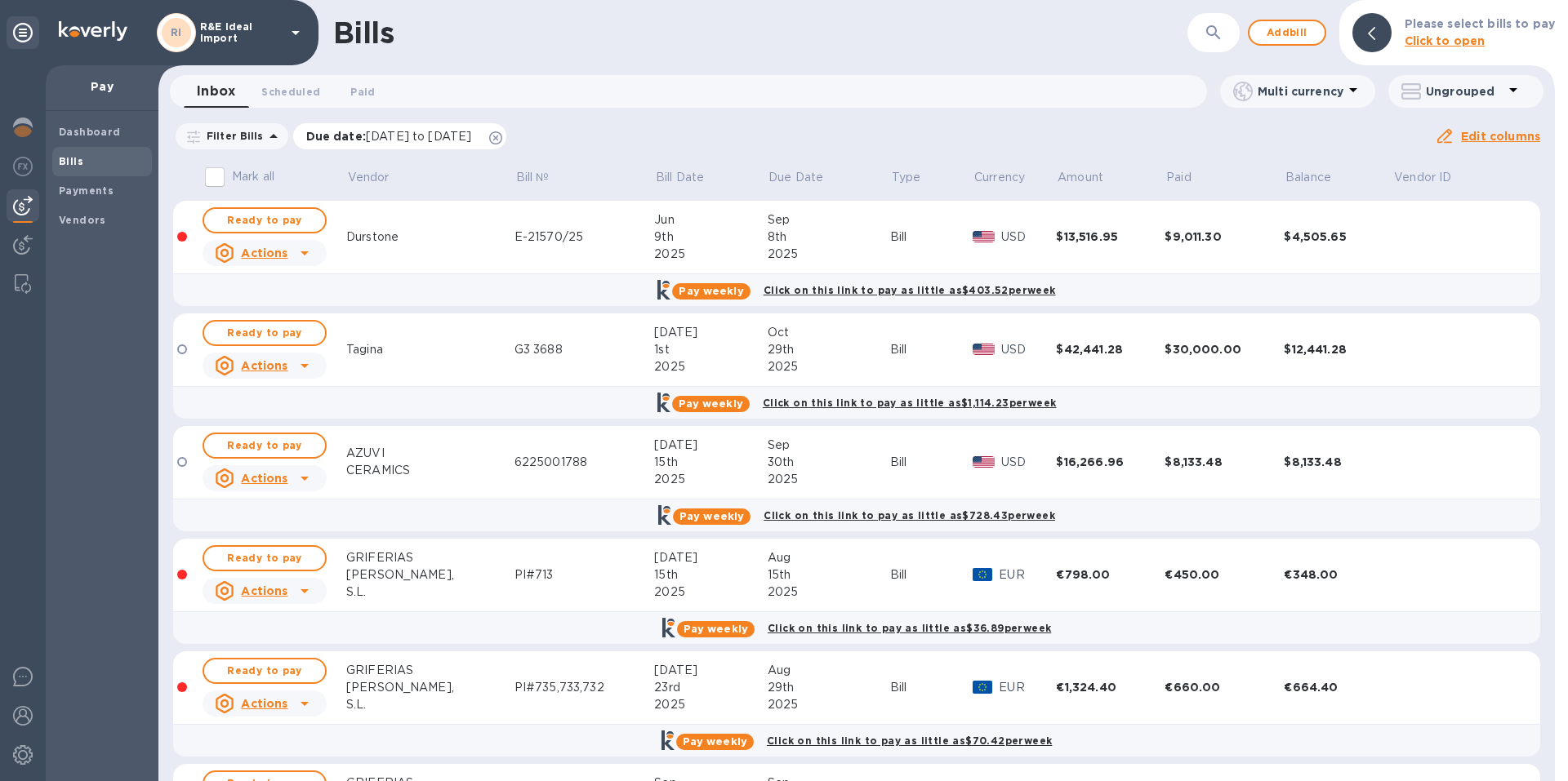
click at [414, 134] on span "[DATE] to [DATE]" at bounding box center [418, 136] width 106 height 13
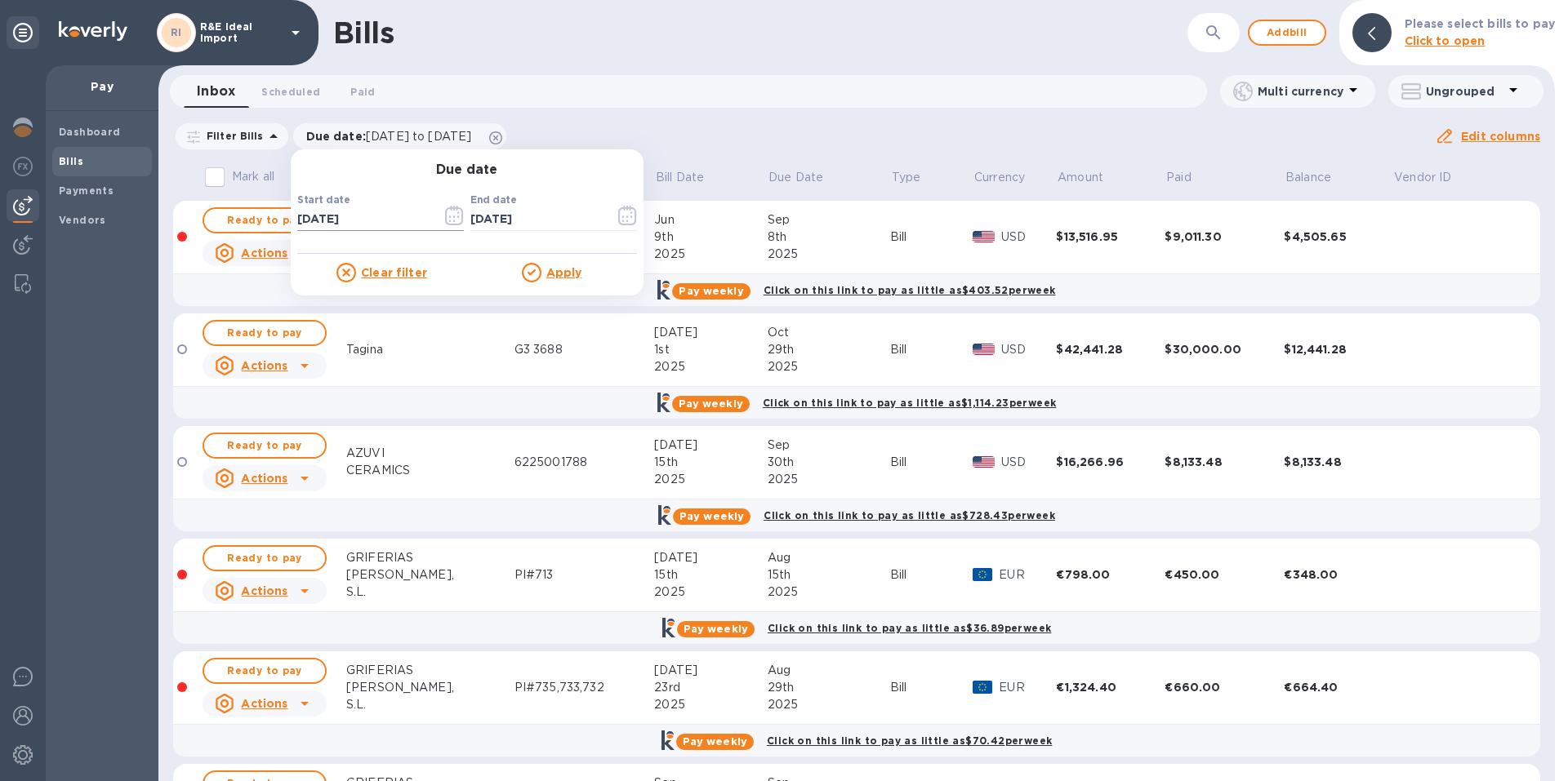
click at [445, 215] on icon "button" at bounding box center [453, 216] width 19 height 20
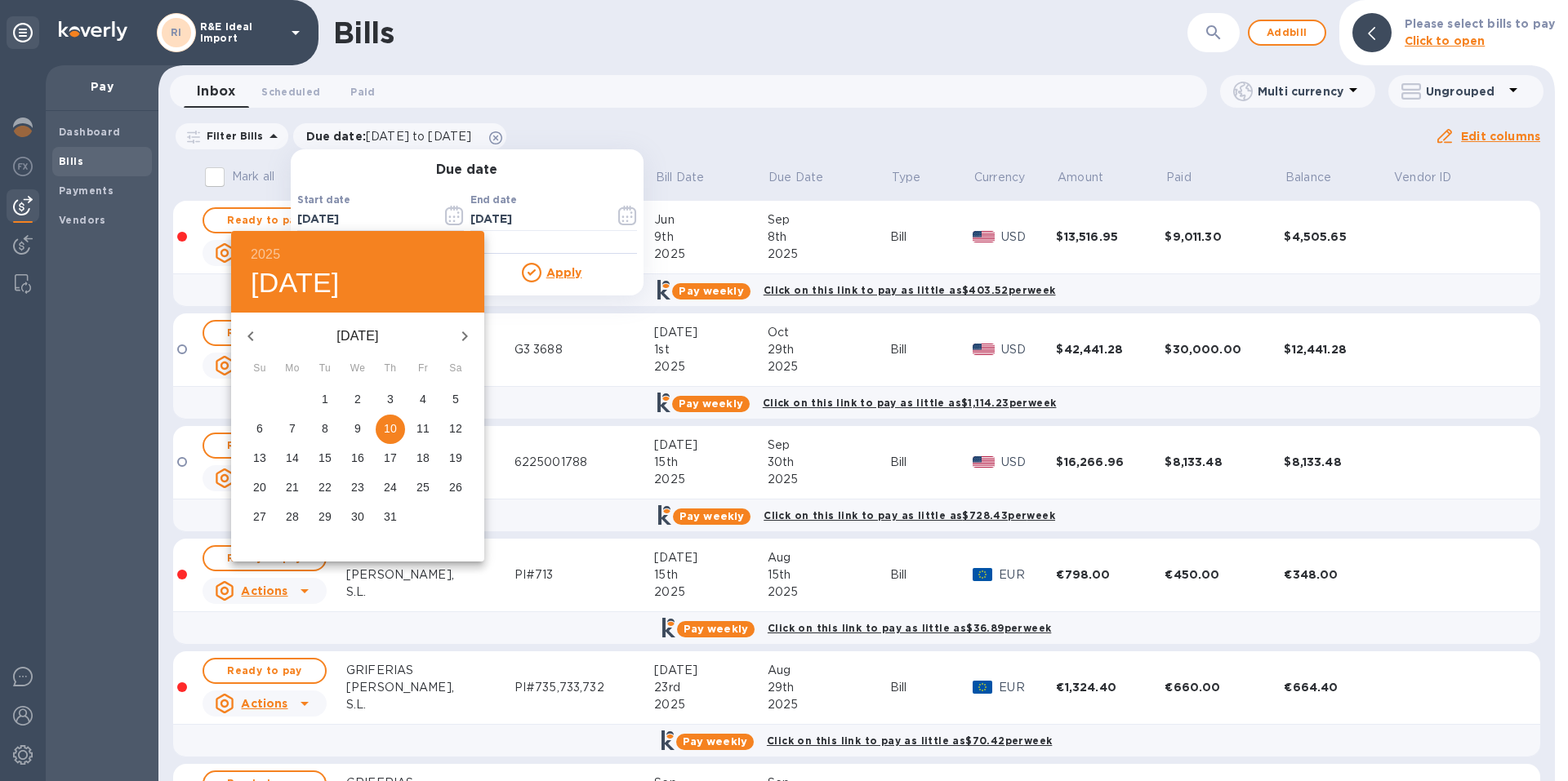
click at [250, 332] on icon "button" at bounding box center [250, 336] width 20 height 20
click at [390, 401] on p "1" at bounding box center [390, 399] width 6 height 16
type input "[DATE]"
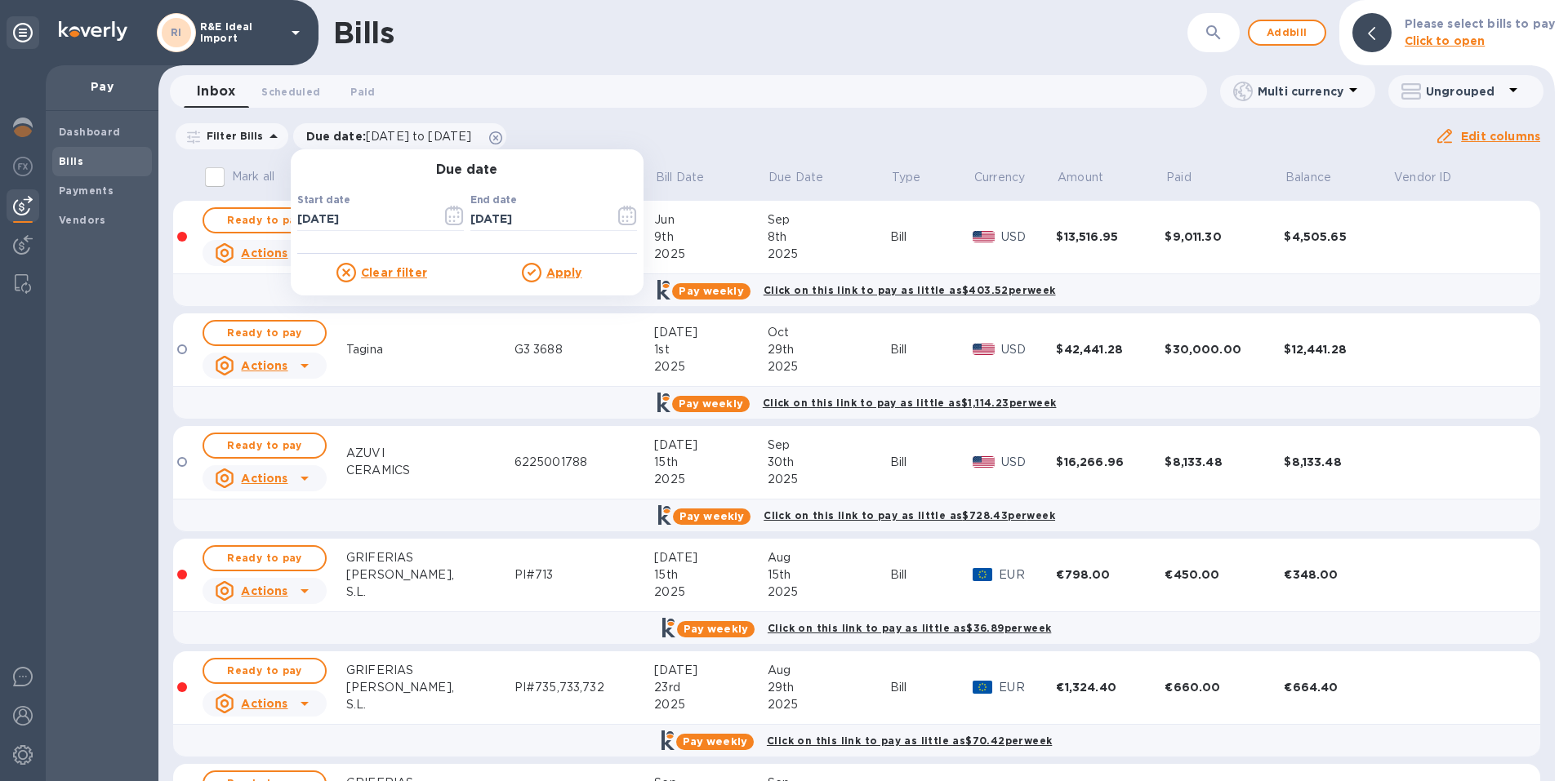
click at [568, 271] on u "Apply" at bounding box center [564, 272] width 35 height 13
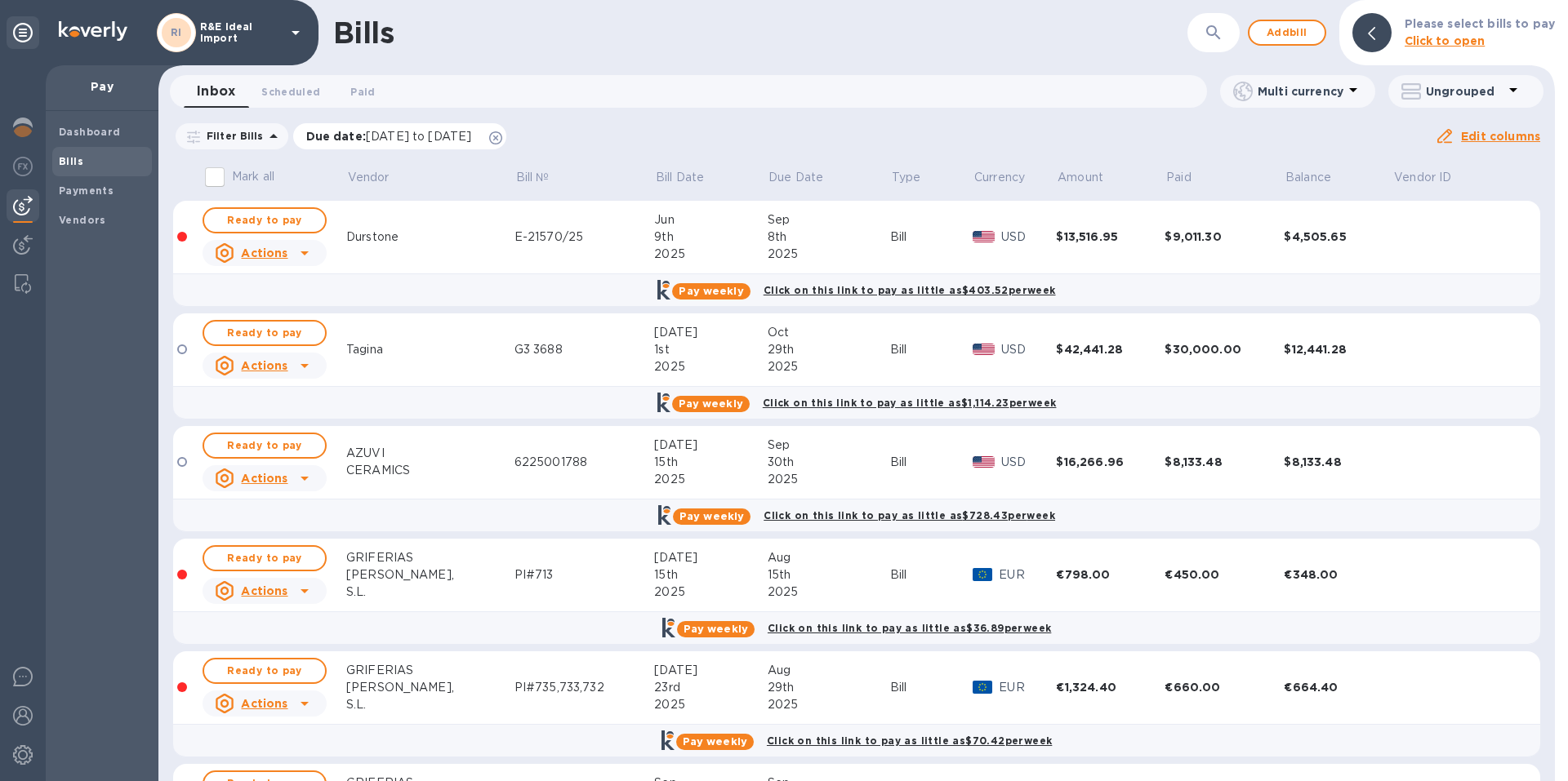
click at [471, 134] on span "[DATE] to [DATE]" at bounding box center [418, 136] width 106 height 13
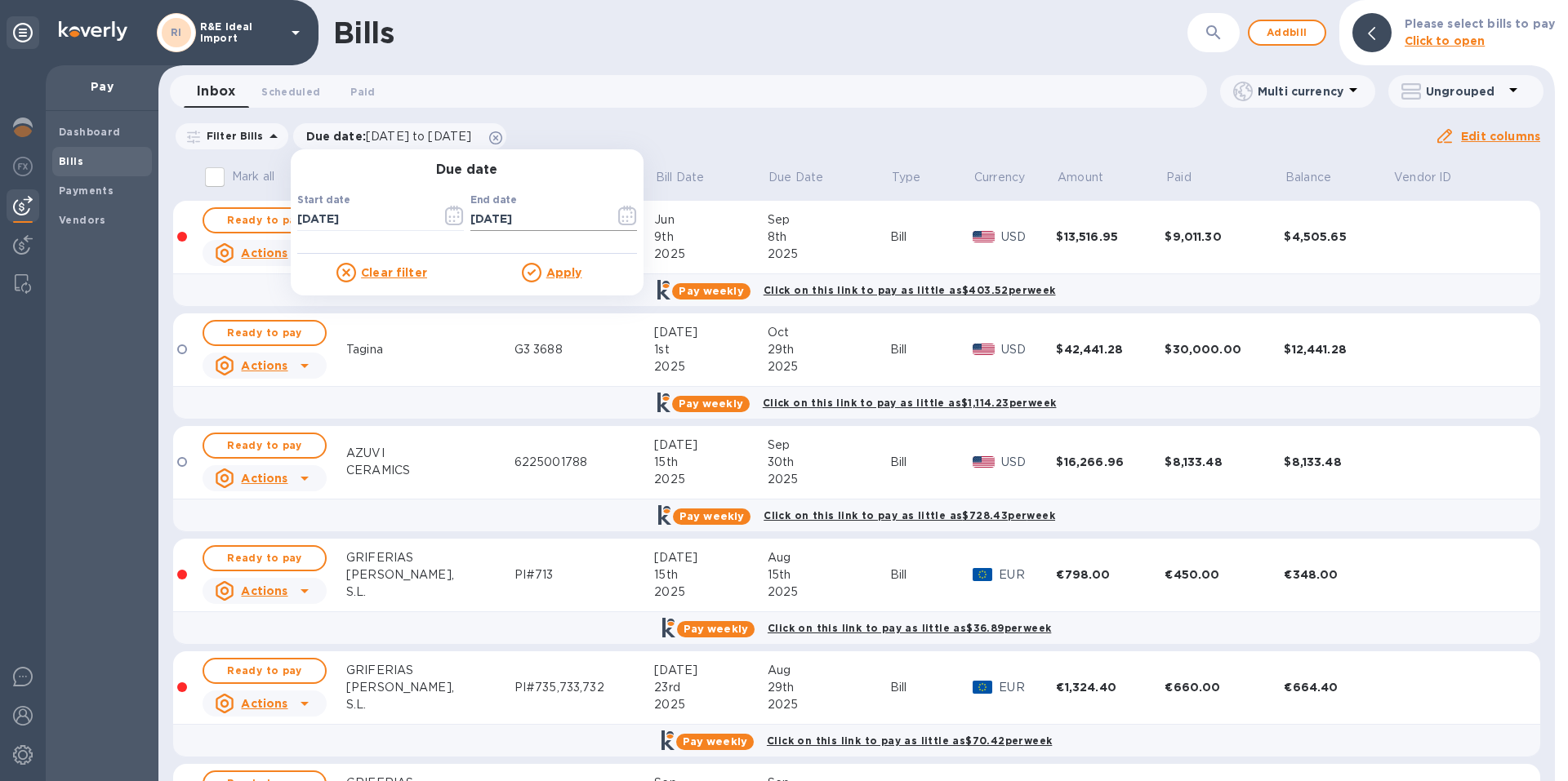
click at [619, 217] on icon "button" at bounding box center [626, 216] width 19 height 20
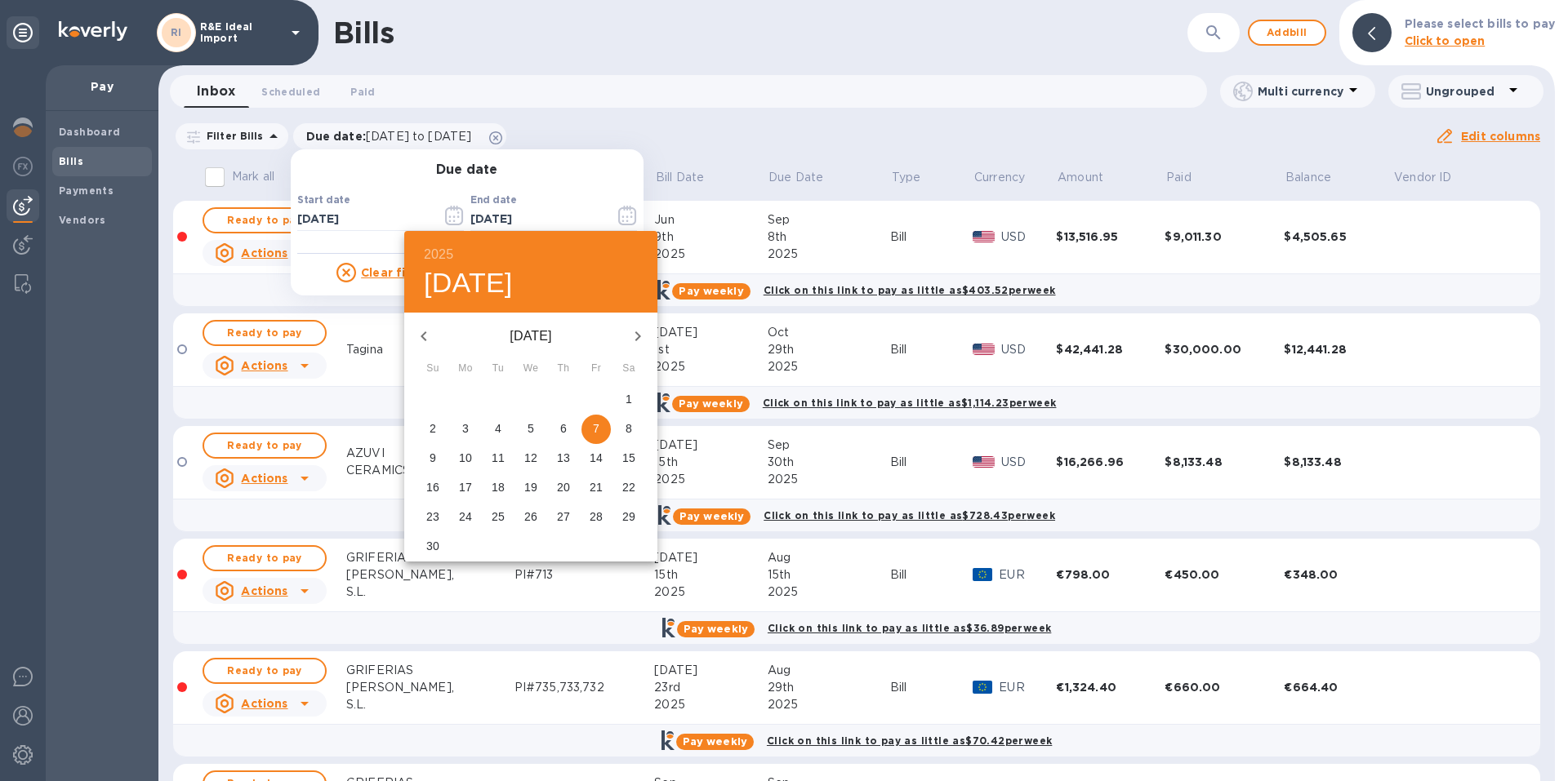
click at [634, 335] on icon "button" at bounding box center [638, 336] width 20 height 20
click at [566, 399] on p "1" at bounding box center [563, 399] width 6 height 16
type input "[DATE]"
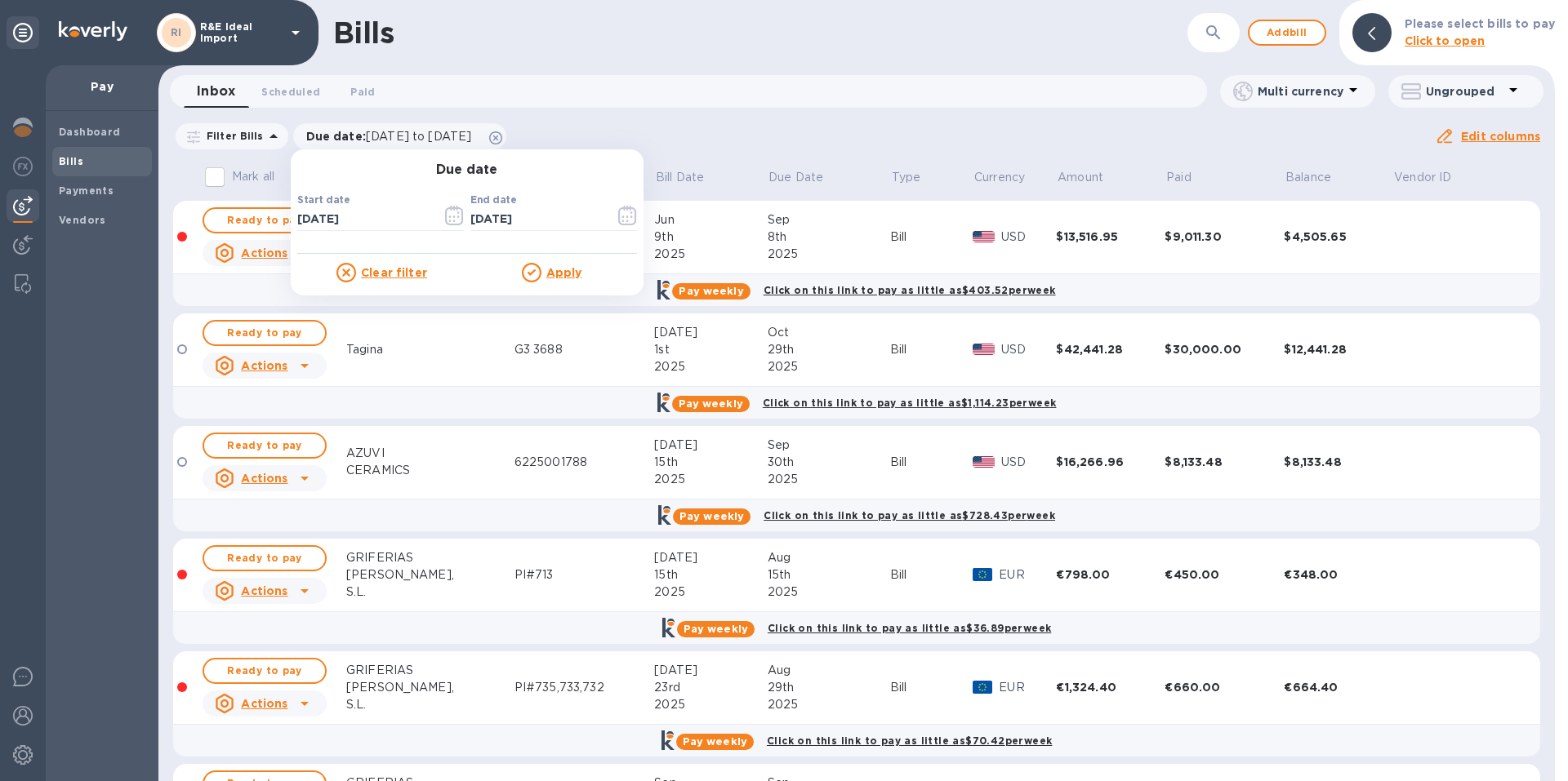
click at [571, 267] on u "Apply" at bounding box center [564, 272] width 35 height 13
